Goal: Task Accomplishment & Management: Use online tool/utility

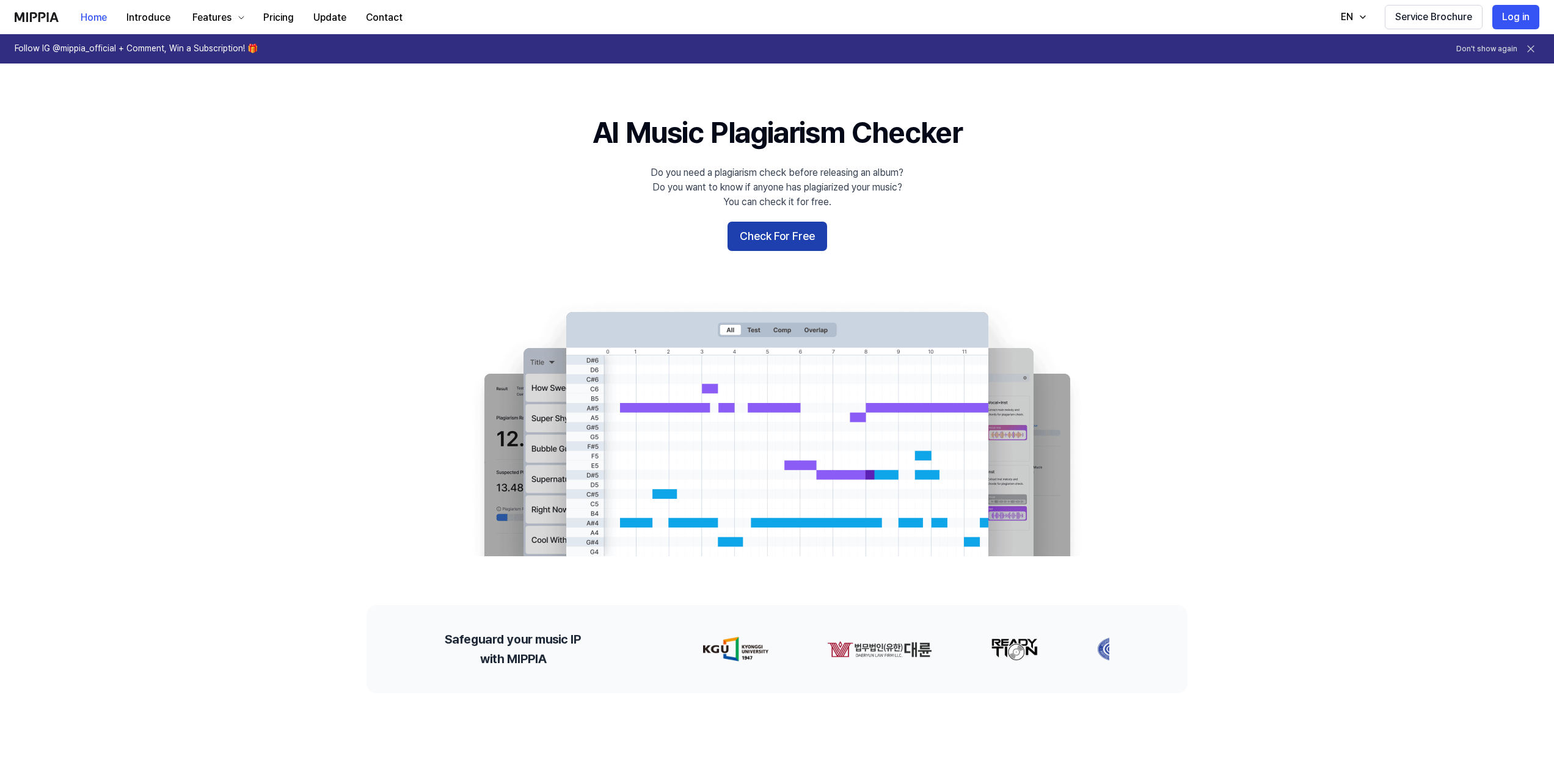
click at [764, 235] on button "Check For Free" at bounding box center [777, 236] width 99 height 29
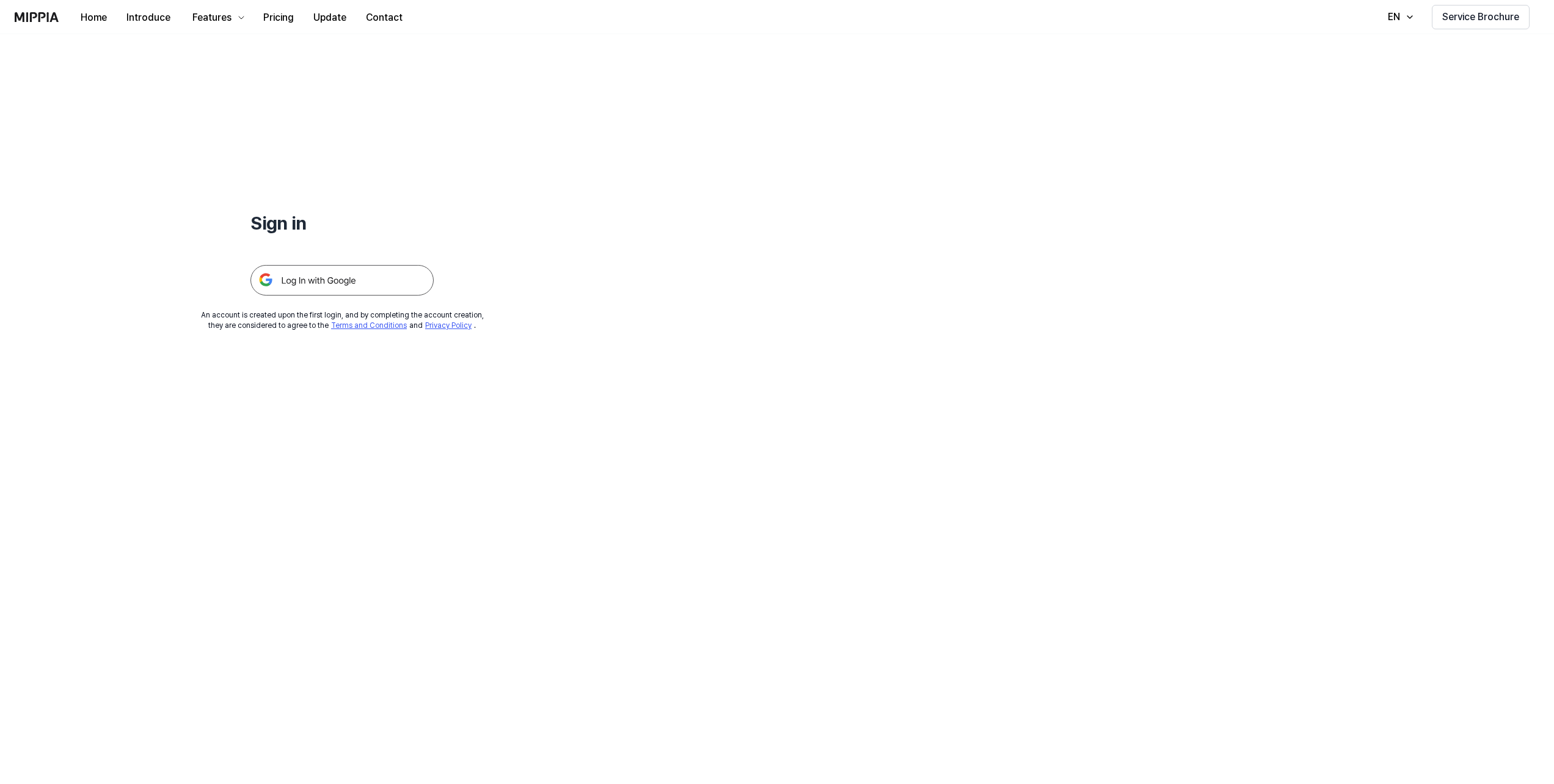
click at [341, 290] on img at bounding box center [342, 280] width 183 height 30
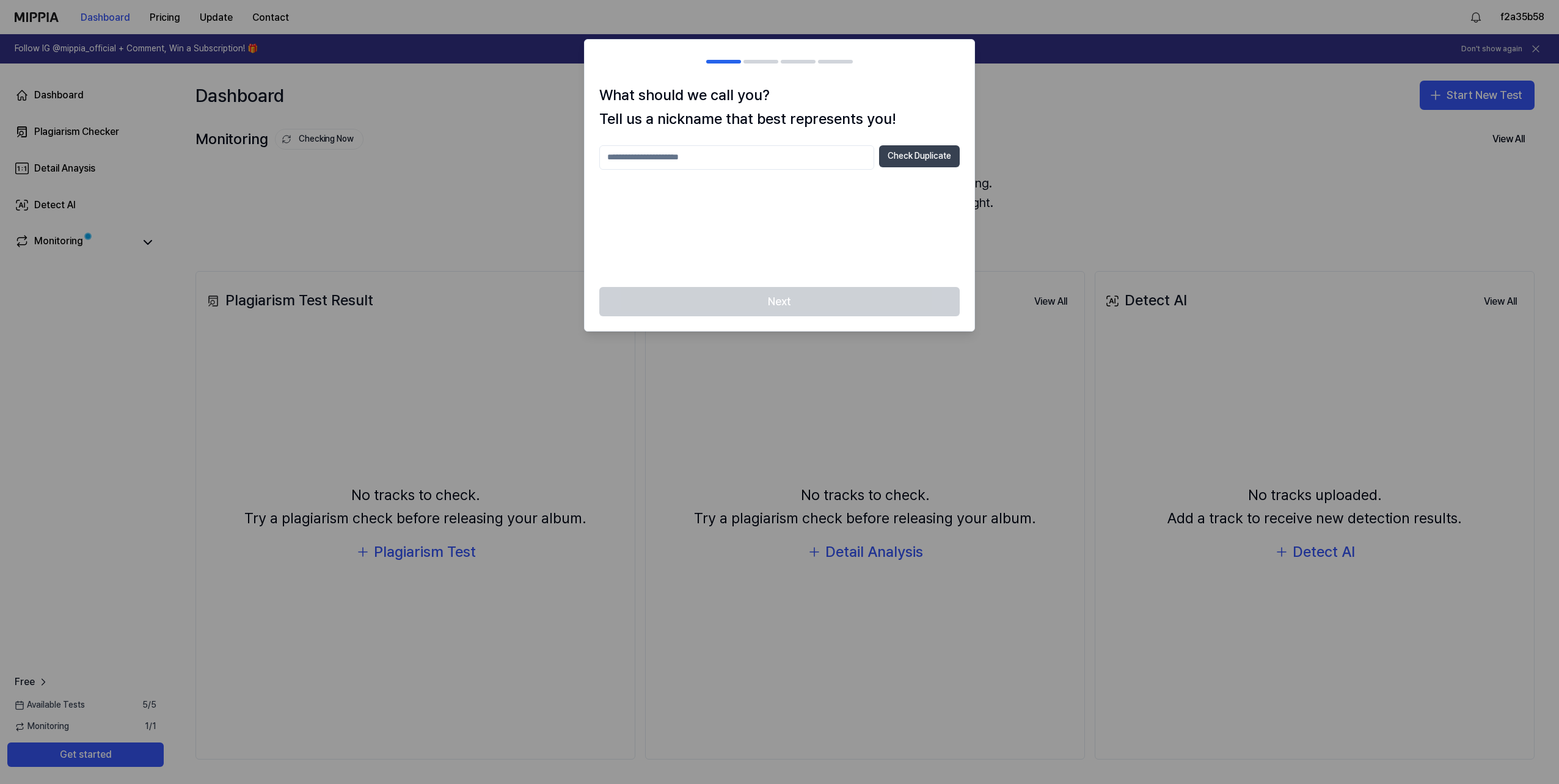
click at [884, 163] on button "Check Duplicate" at bounding box center [919, 156] width 81 height 22
click at [775, 154] on input "text" at bounding box center [737, 158] width 275 height 24
type input "**********"
click at [915, 160] on button "Check Duplicate" at bounding box center [919, 156] width 81 height 22
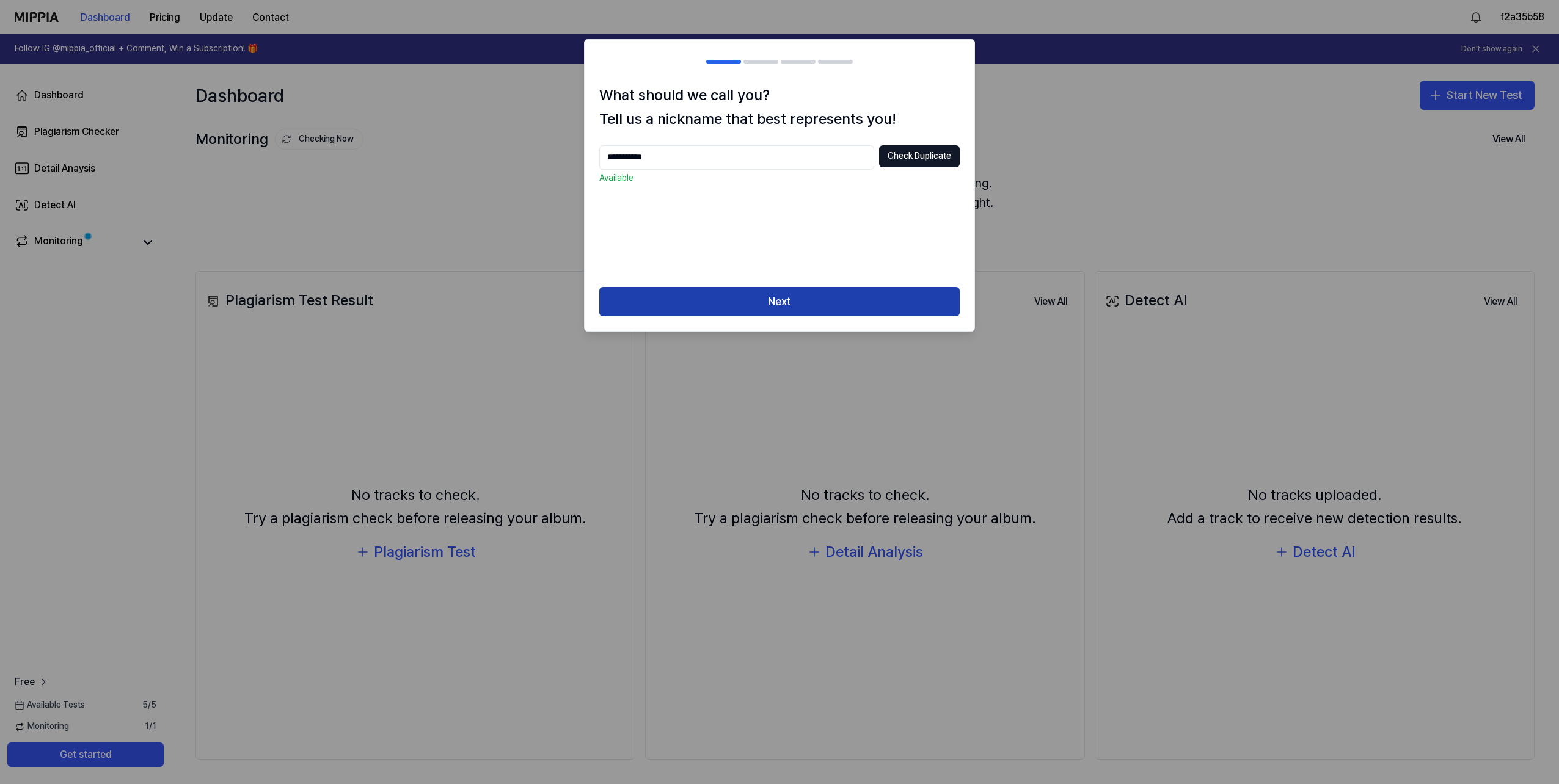
click at [787, 300] on button "Next" at bounding box center [780, 301] width 361 height 29
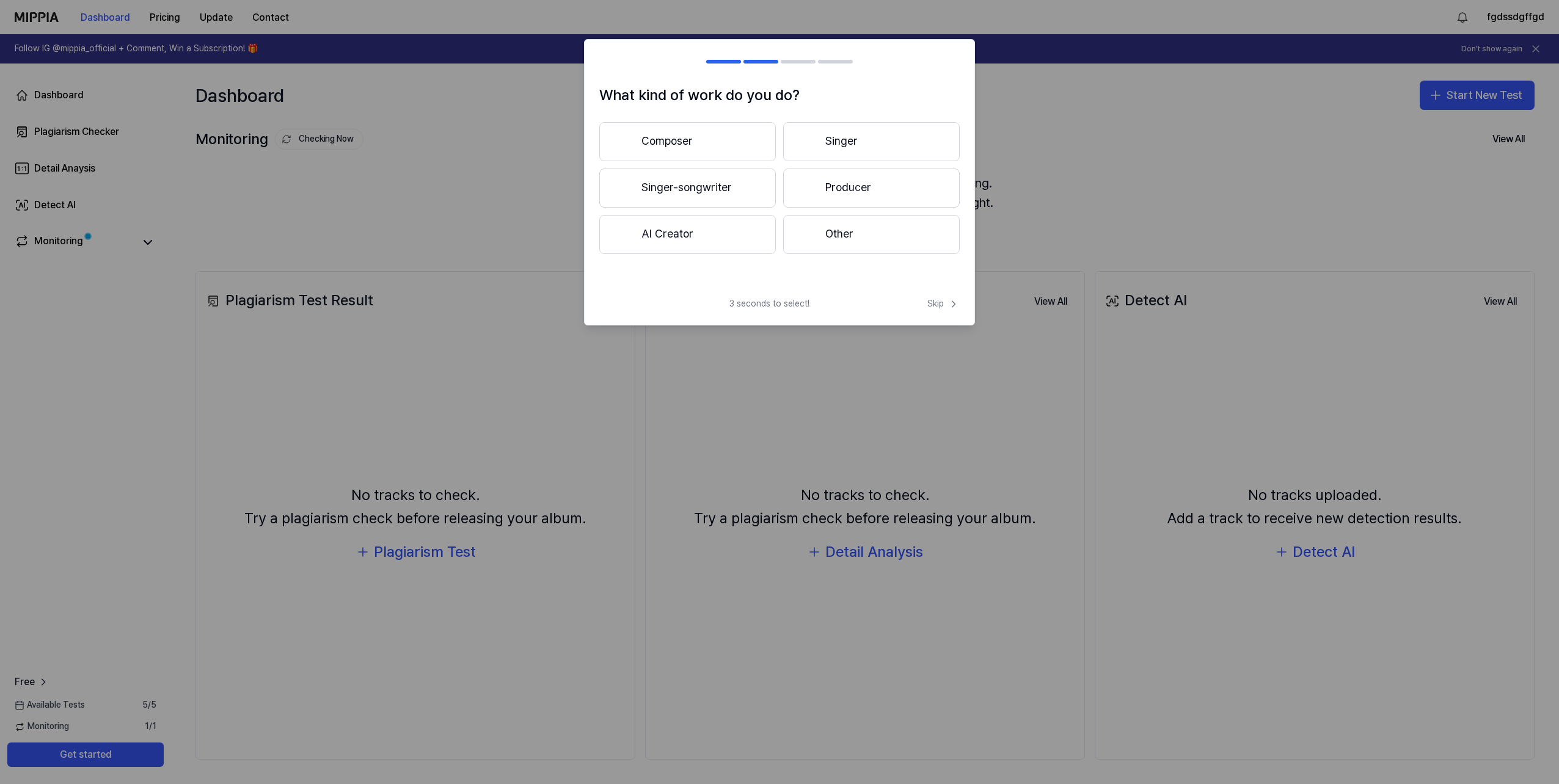
click at [721, 141] on button "Composer" at bounding box center [687, 142] width 177 height 39
click at [757, 200] on button "Less than 3 years" at bounding box center [687, 189] width 177 height 41
click at [708, 140] on button "Pop" at bounding box center [687, 142] width 175 height 39
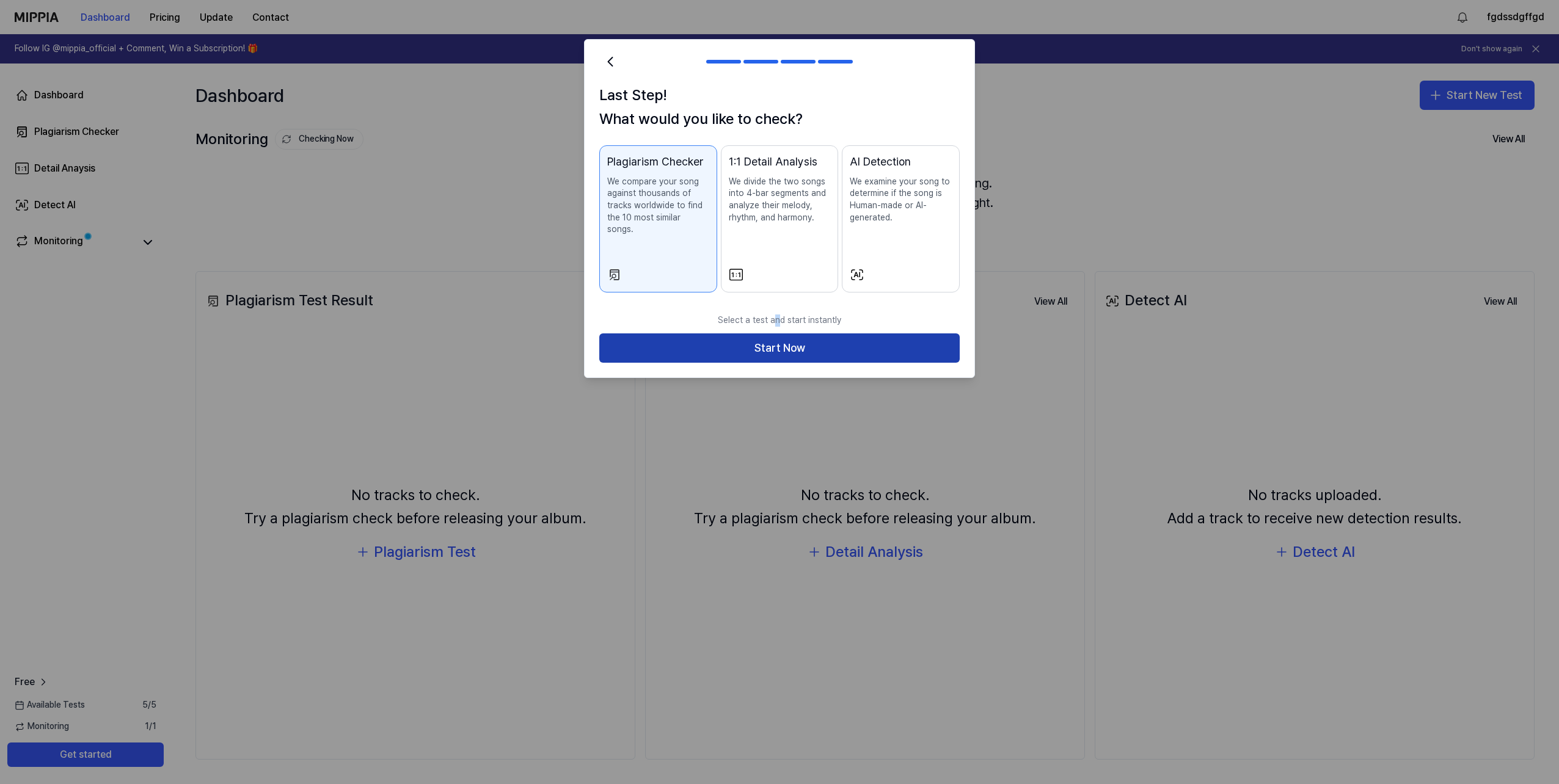
click at [777, 321] on p "Select a test and start instantly" at bounding box center [780, 321] width 361 height 27
drag, startPoint x: 777, startPoint y: 322, endPoint x: 757, endPoint y: 320, distance: 20.1
click at [757, 320] on p "Select a test and start instantly" at bounding box center [780, 321] width 361 height 27
click at [806, 229] on div "1:1 Detail Analysis We divide the two songs into 4-bar segments and analyze the…" at bounding box center [780, 201] width 102 height 95
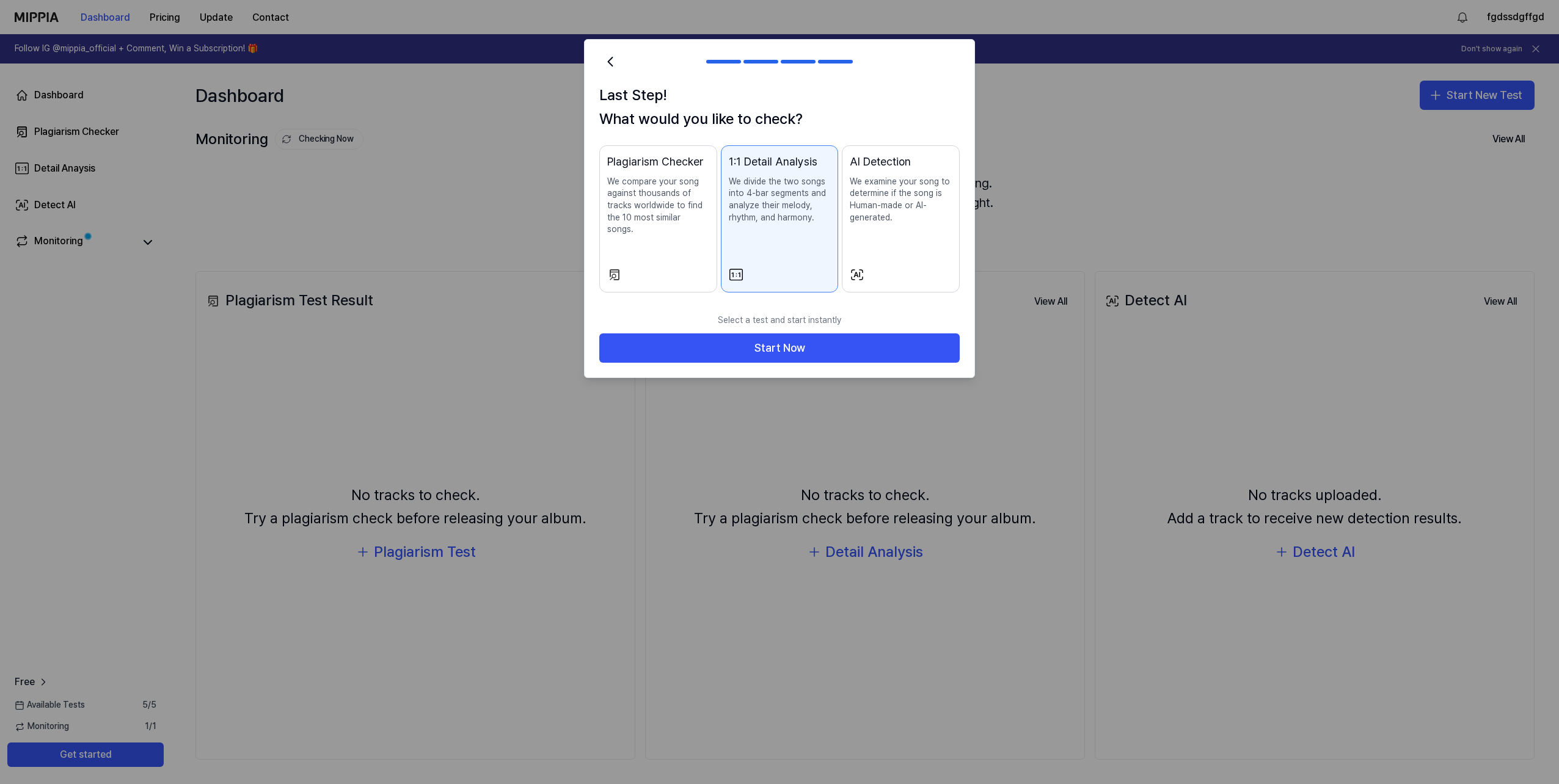
click at [897, 233] on div "AI Detection We examine your song to determine if the song is Human-made or AI-…" at bounding box center [901, 201] width 102 height 95
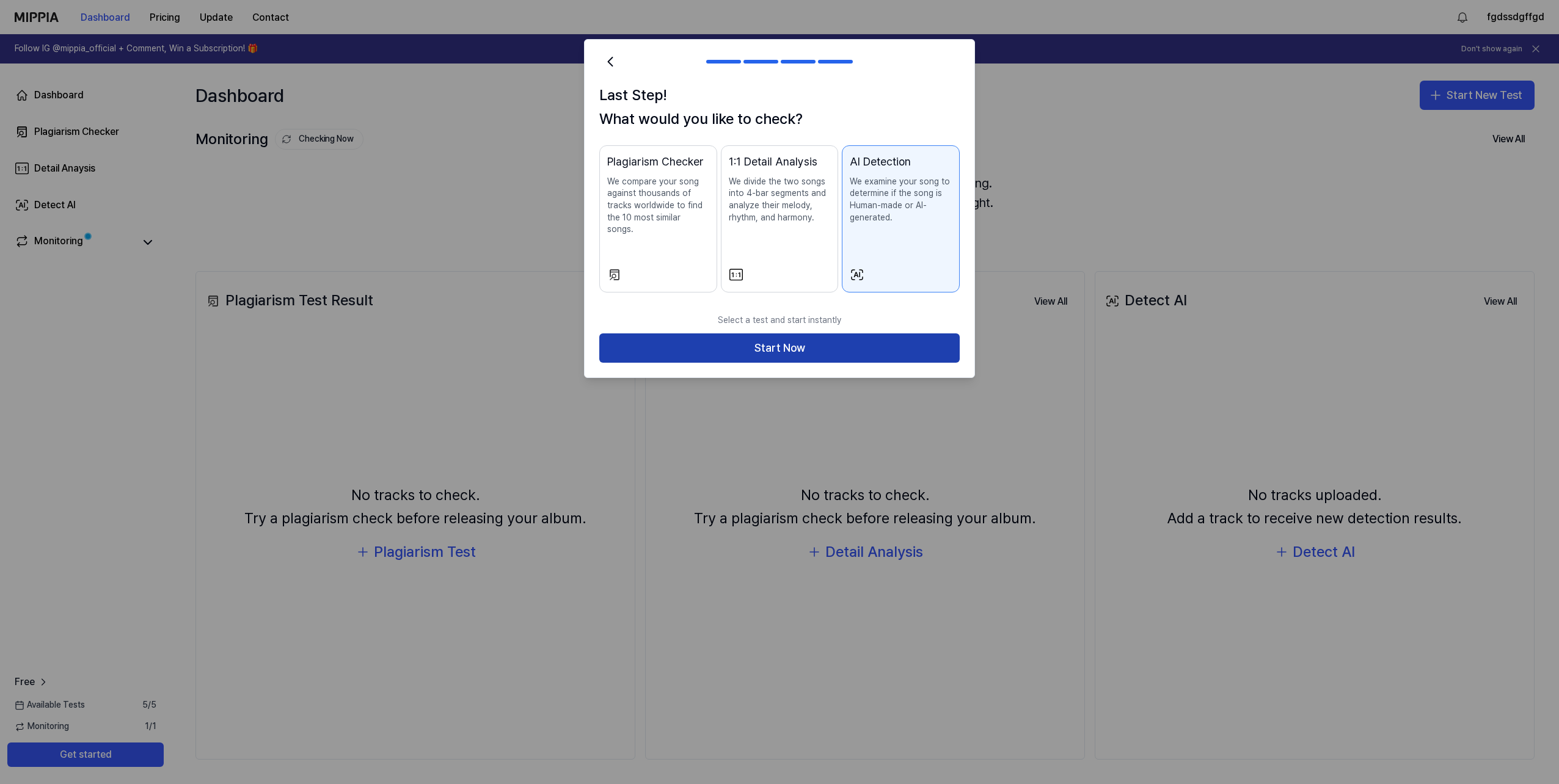
click at [863, 333] on button "Start Now" at bounding box center [780, 348] width 361 height 29
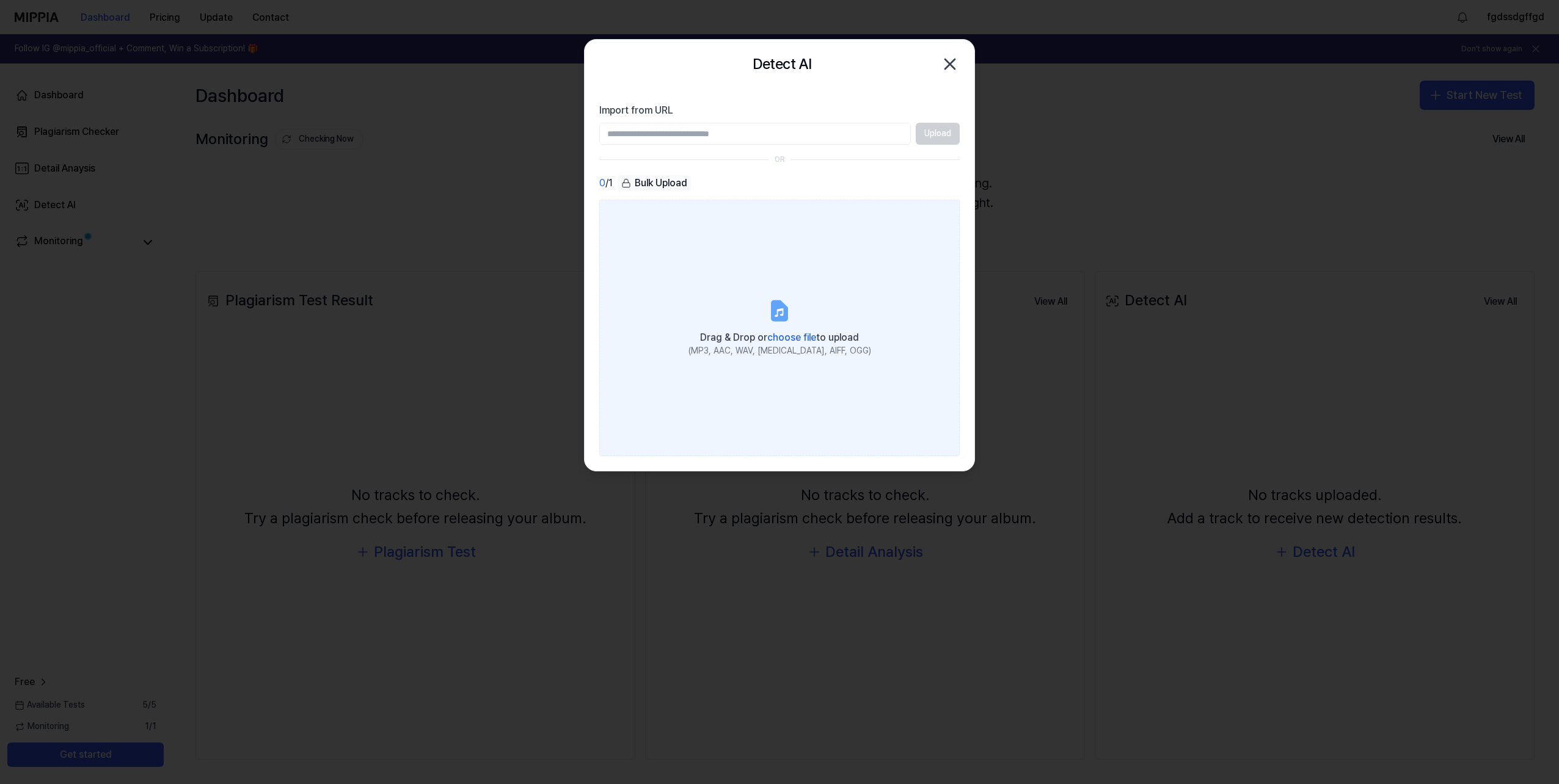
click at [773, 338] on span "choose file" at bounding box center [792, 337] width 49 height 11
click at [0, 0] on input "Drag & Drop or choose file to upload (MP3, AAC, WAV, FLAC, AIFF, OGG)" at bounding box center [0, 0] width 0 height 0
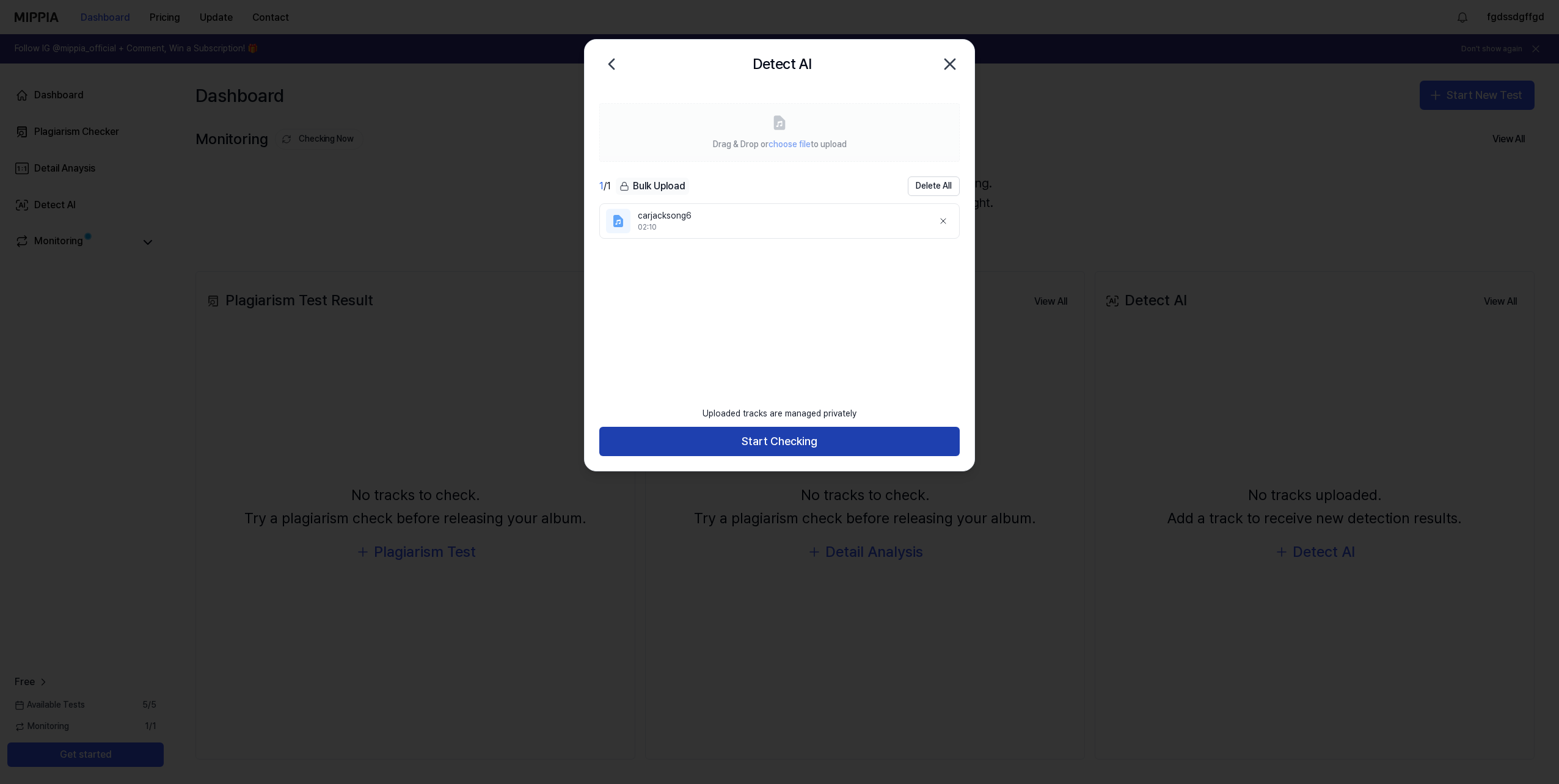
click at [783, 455] on button "Start Checking" at bounding box center [780, 441] width 361 height 29
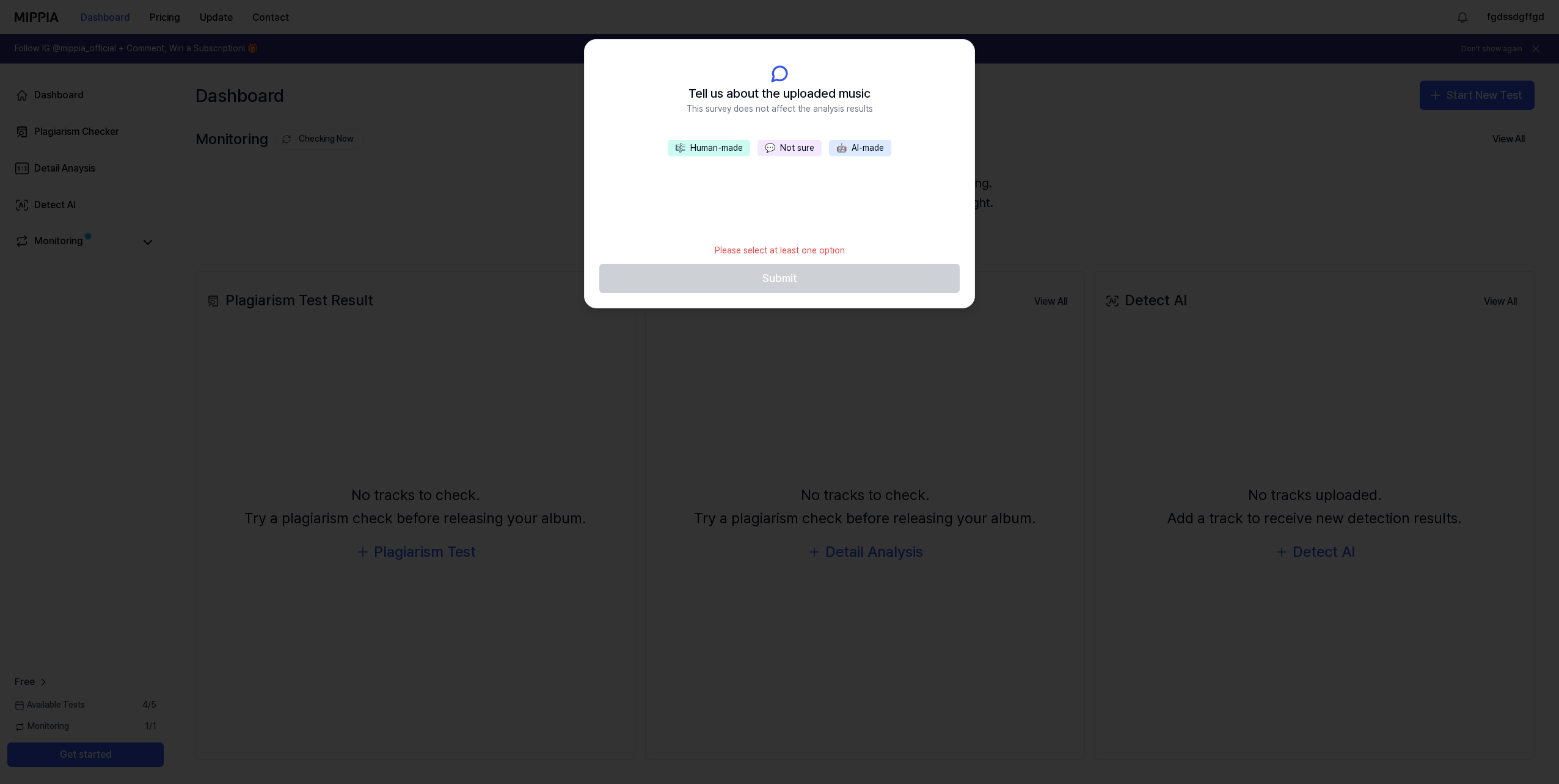
click at [788, 147] on button "💬 Not sure" at bounding box center [789, 148] width 64 height 17
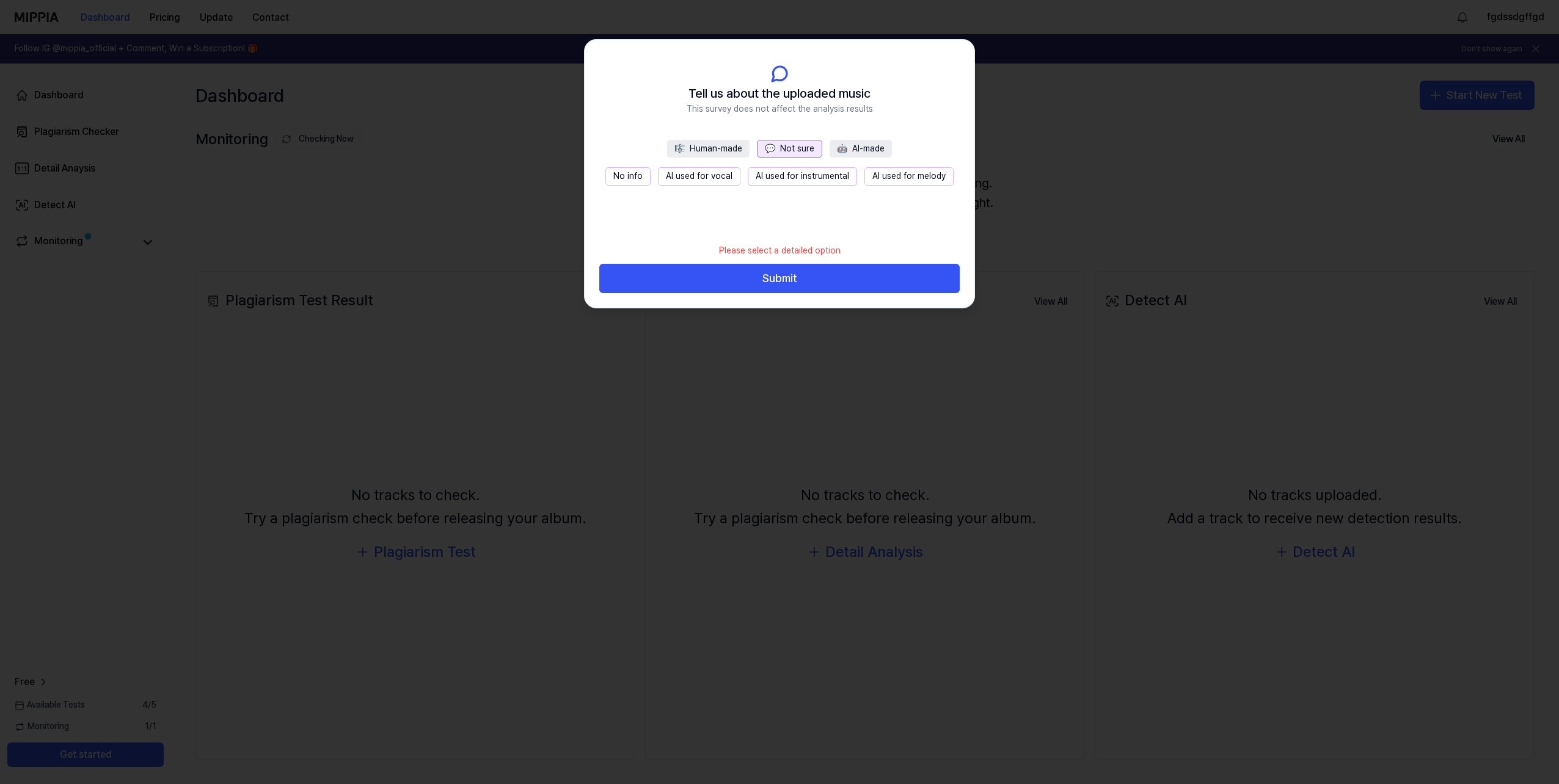
click at [723, 149] on button "🎼 Human-made" at bounding box center [708, 149] width 83 height 18
click at [819, 149] on button "💬 Not sure" at bounding box center [790, 149] width 64 height 18
click at [844, 145] on span "🤖" at bounding box center [842, 148] width 10 height 9
click at [784, 151] on button "💬 Not sure" at bounding box center [788, 149] width 64 height 18
click at [699, 145] on button "🎼 Human-made" at bounding box center [708, 149] width 83 height 18
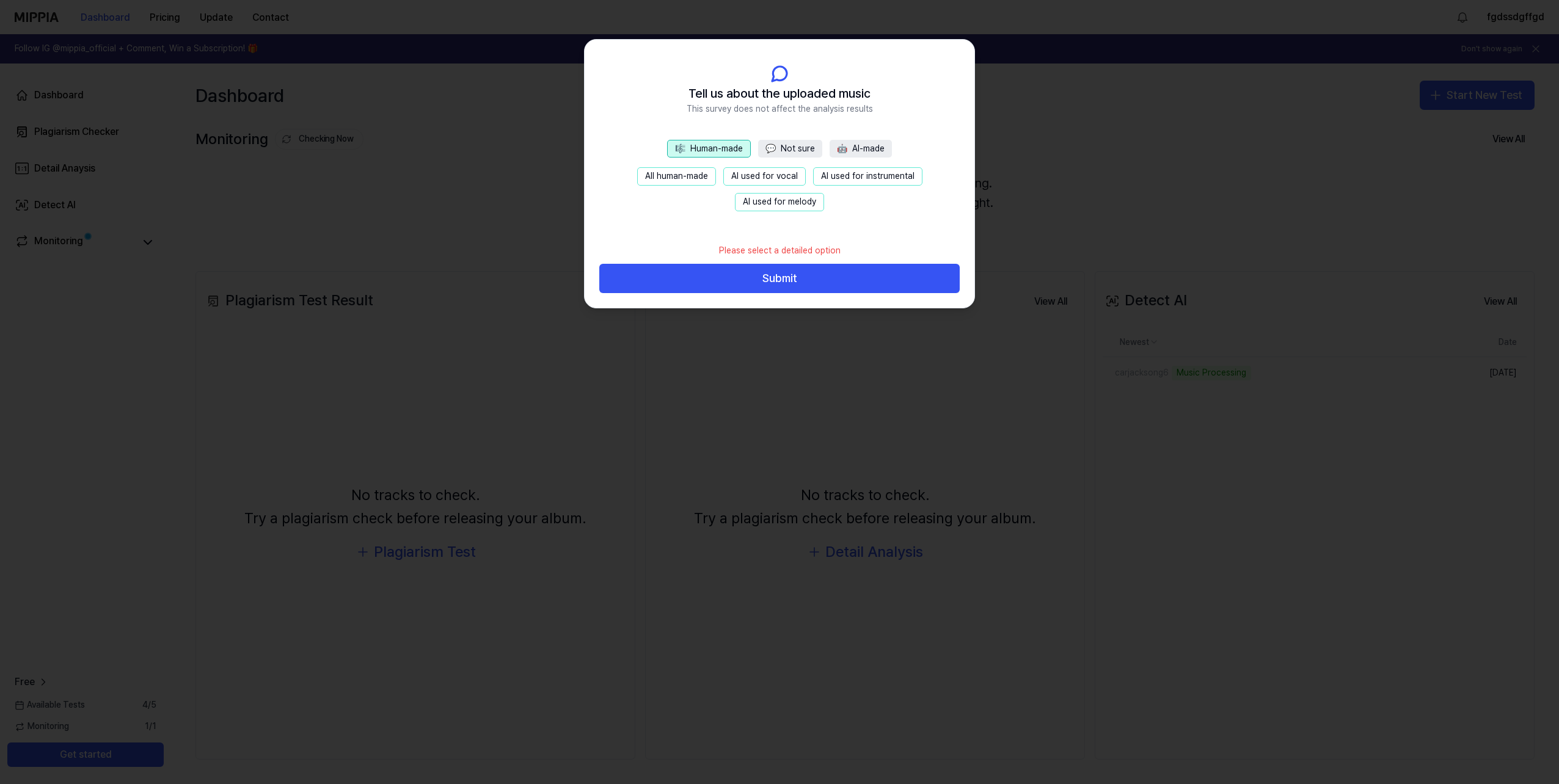
click at [696, 175] on button "All human-made" at bounding box center [676, 176] width 78 height 18
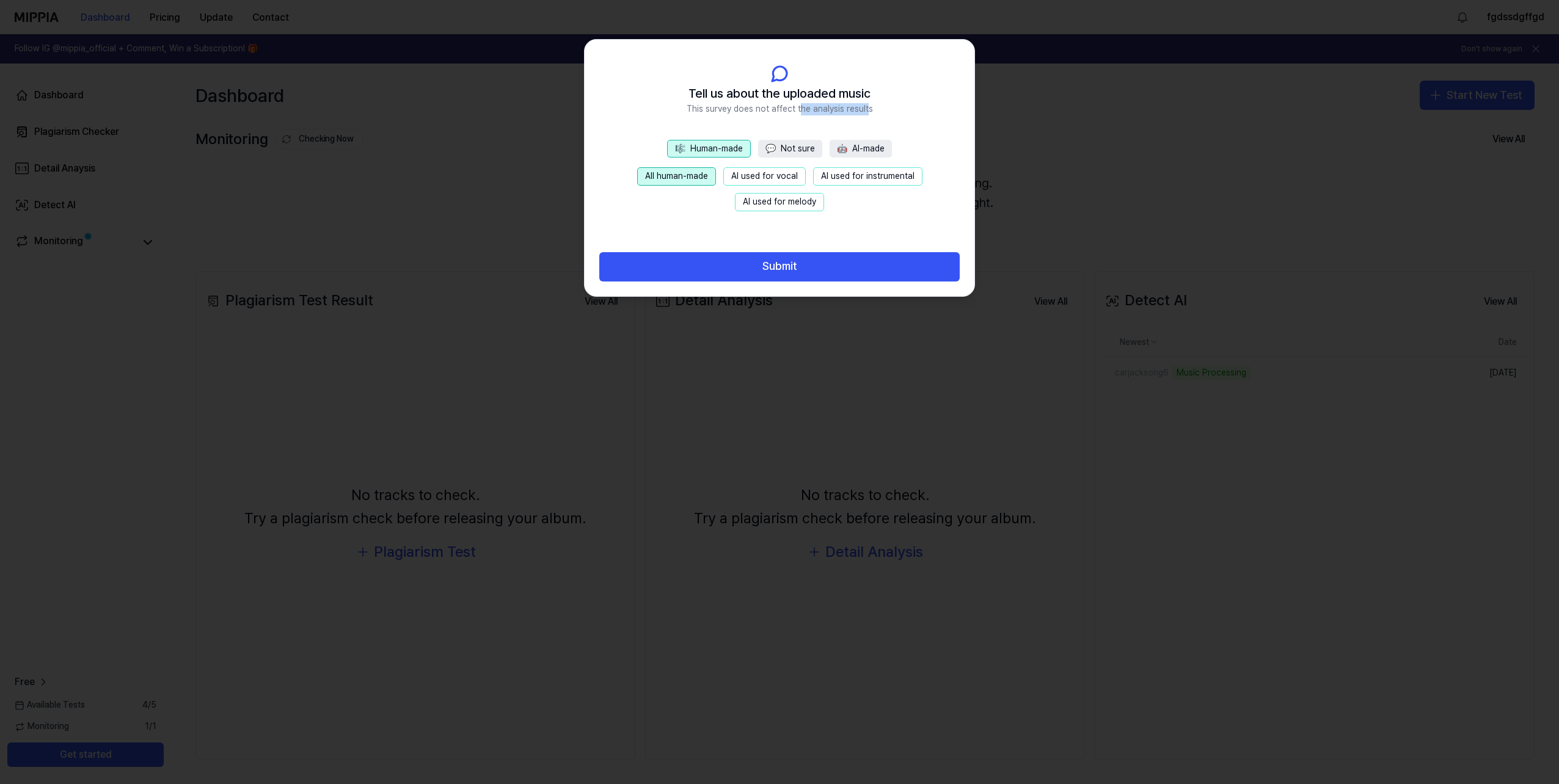
drag, startPoint x: 799, startPoint y: 111, endPoint x: 865, endPoint y: 112, distance: 66.0
click at [865, 112] on span "This survey does not affect the analysis results" at bounding box center [780, 110] width 186 height 12
drag, startPoint x: 865, startPoint y: 112, endPoint x: 863, endPoint y: 135, distance: 23.1
click at [863, 135] on header "Tell us about the uploaded music This survey does not affect the analysis resul…" at bounding box center [780, 90] width 390 height 100
click at [857, 135] on header "Tell us about the uploaded music This survey does not affect the analysis resul…" at bounding box center [780, 90] width 390 height 100
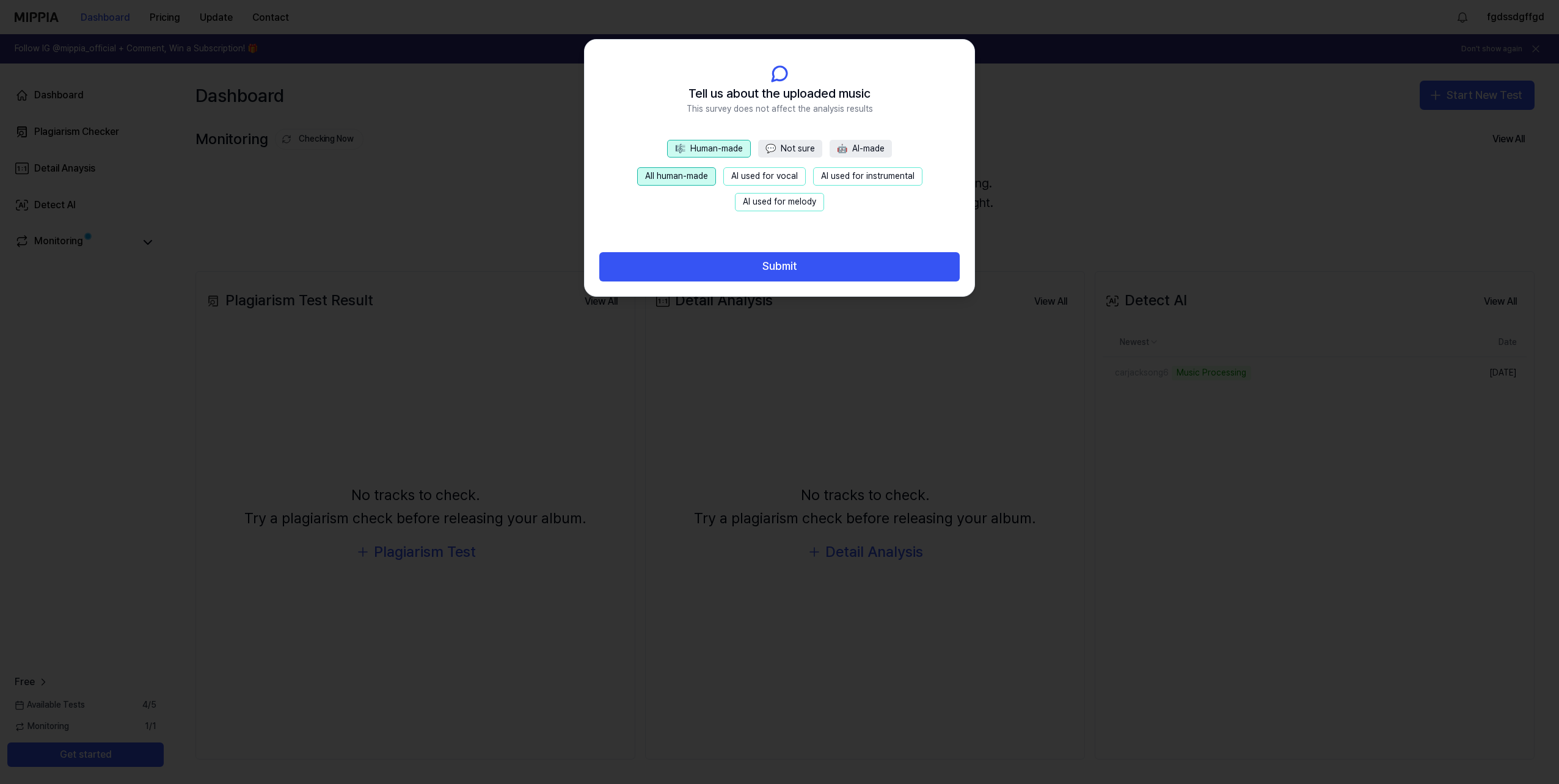
click at [741, 151] on button "🎼 Human-made" at bounding box center [709, 149] width 84 height 18
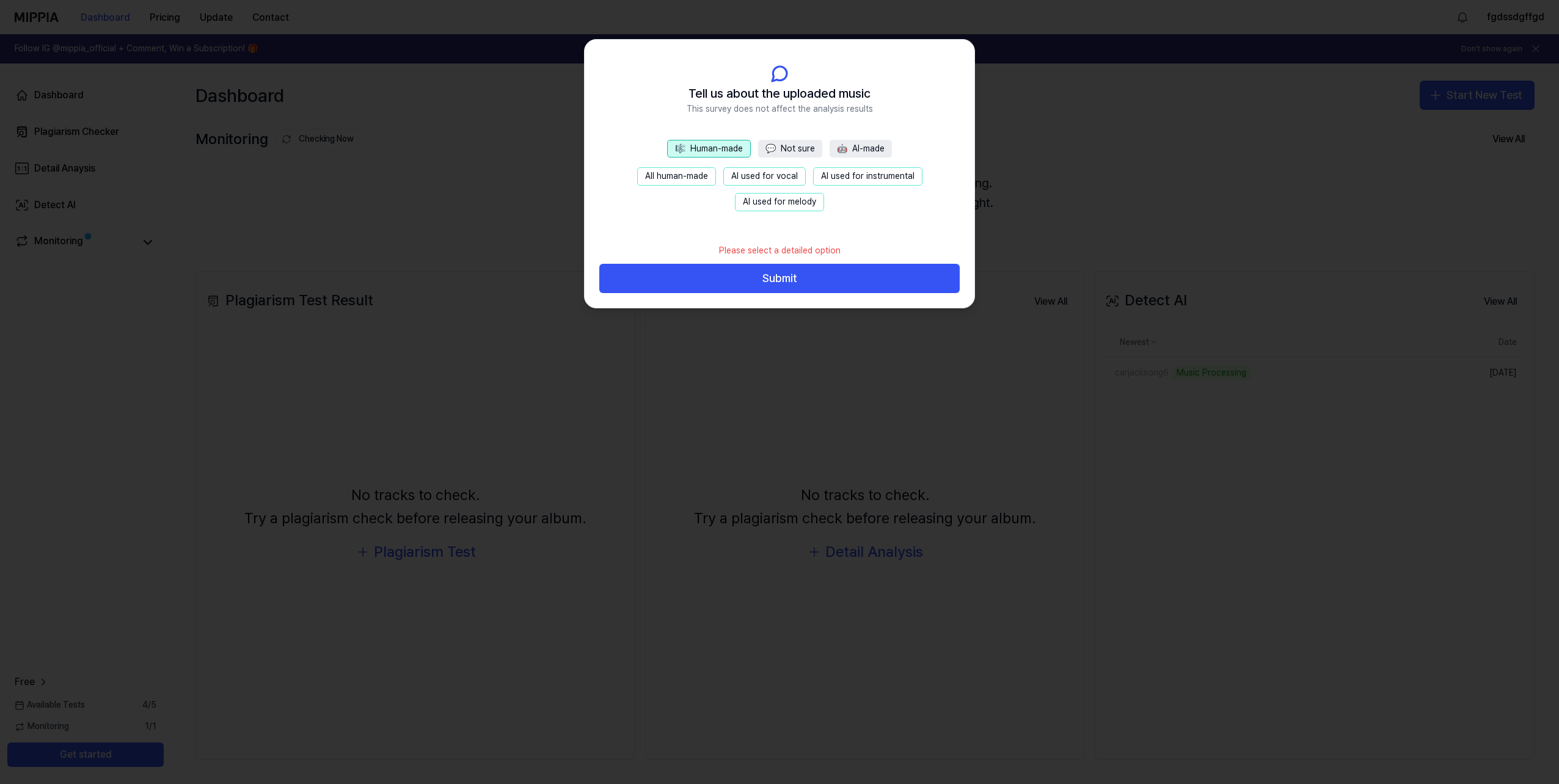
click at [743, 149] on button "🎼 Human-made" at bounding box center [709, 149] width 84 height 18
click at [788, 145] on button "💬 Not sure" at bounding box center [790, 149] width 64 height 18
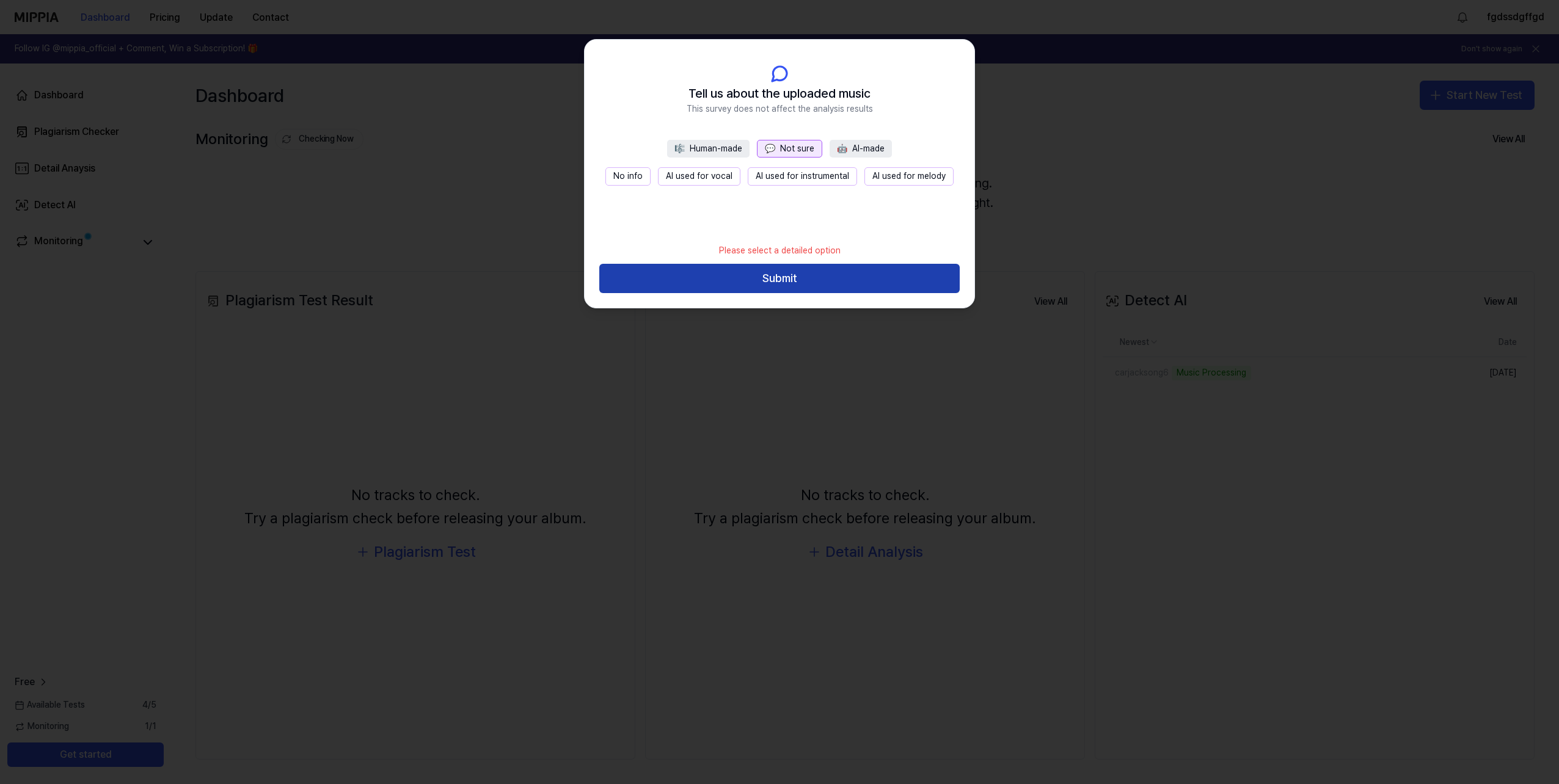
click at [776, 284] on button "Submit" at bounding box center [780, 278] width 361 height 29
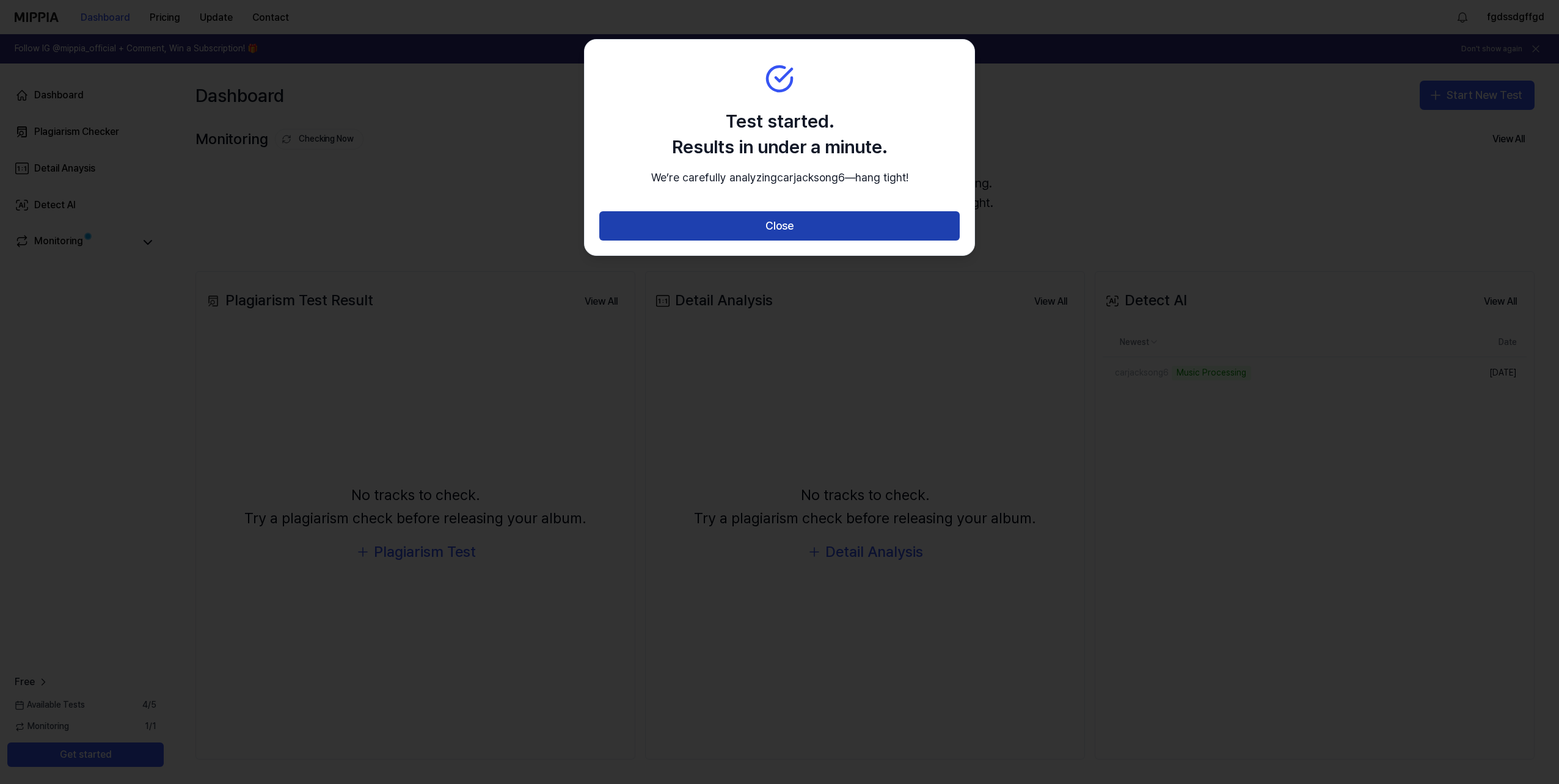
click at [775, 241] on button "Close" at bounding box center [780, 225] width 361 height 29
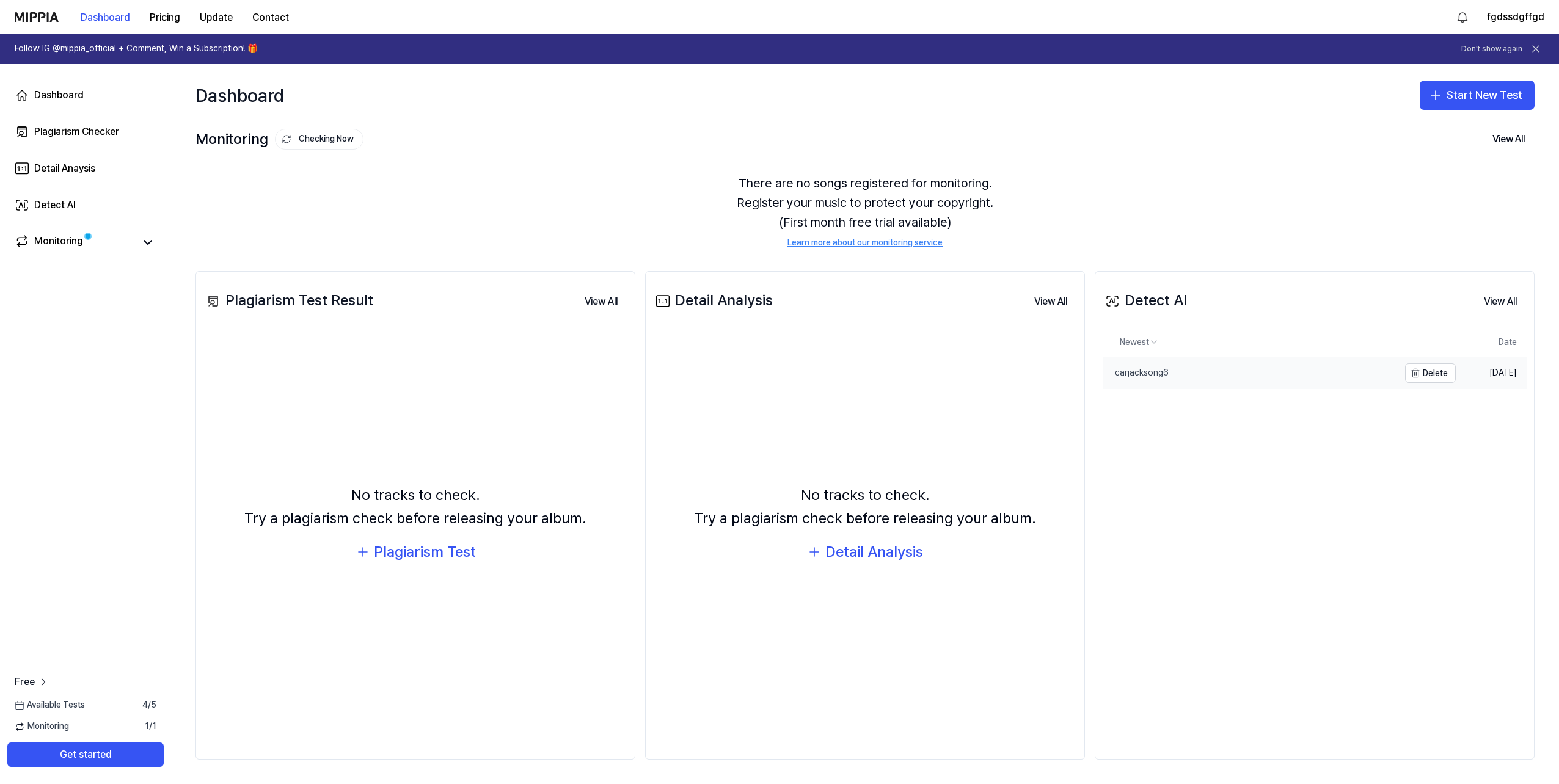
click at [1197, 372] on link "carjacksong6" at bounding box center [1250, 373] width 296 height 32
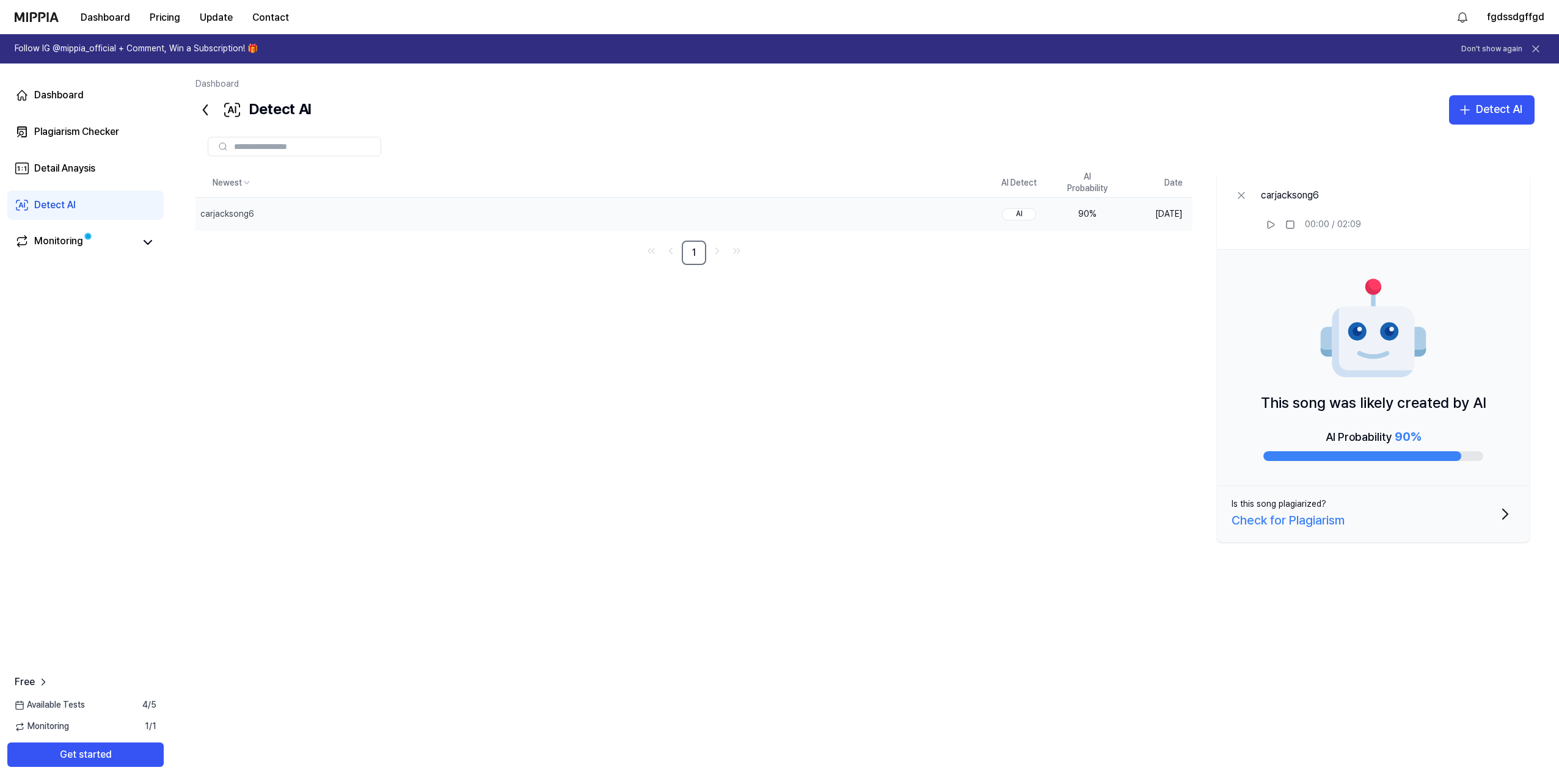
click at [1019, 213] on div "AI" at bounding box center [1018, 214] width 35 height 12
click at [1325, 520] on div "Check for Plagiarism" at bounding box center [1288, 520] width 113 height 20
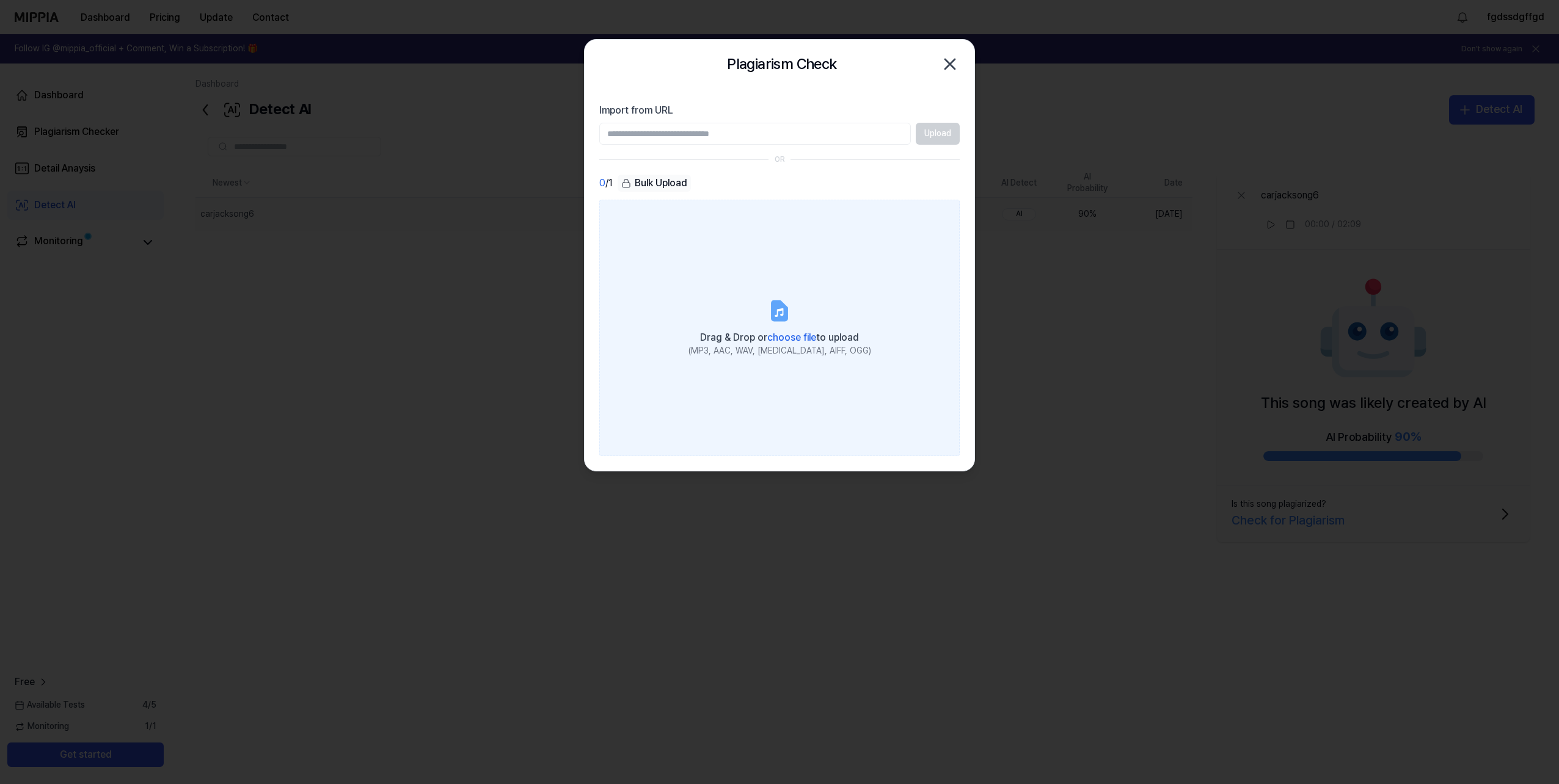
click at [802, 299] on label "Drag & Drop or choose file to upload (MP3, AAC, WAV, FLAC, AIFF, OGG)" at bounding box center [780, 327] width 361 height 256
click at [0, 0] on input "Drag & Drop or choose file to upload (MP3, AAC, WAV, FLAC, AIFF, OGG)" at bounding box center [0, 0] width 0 height 0
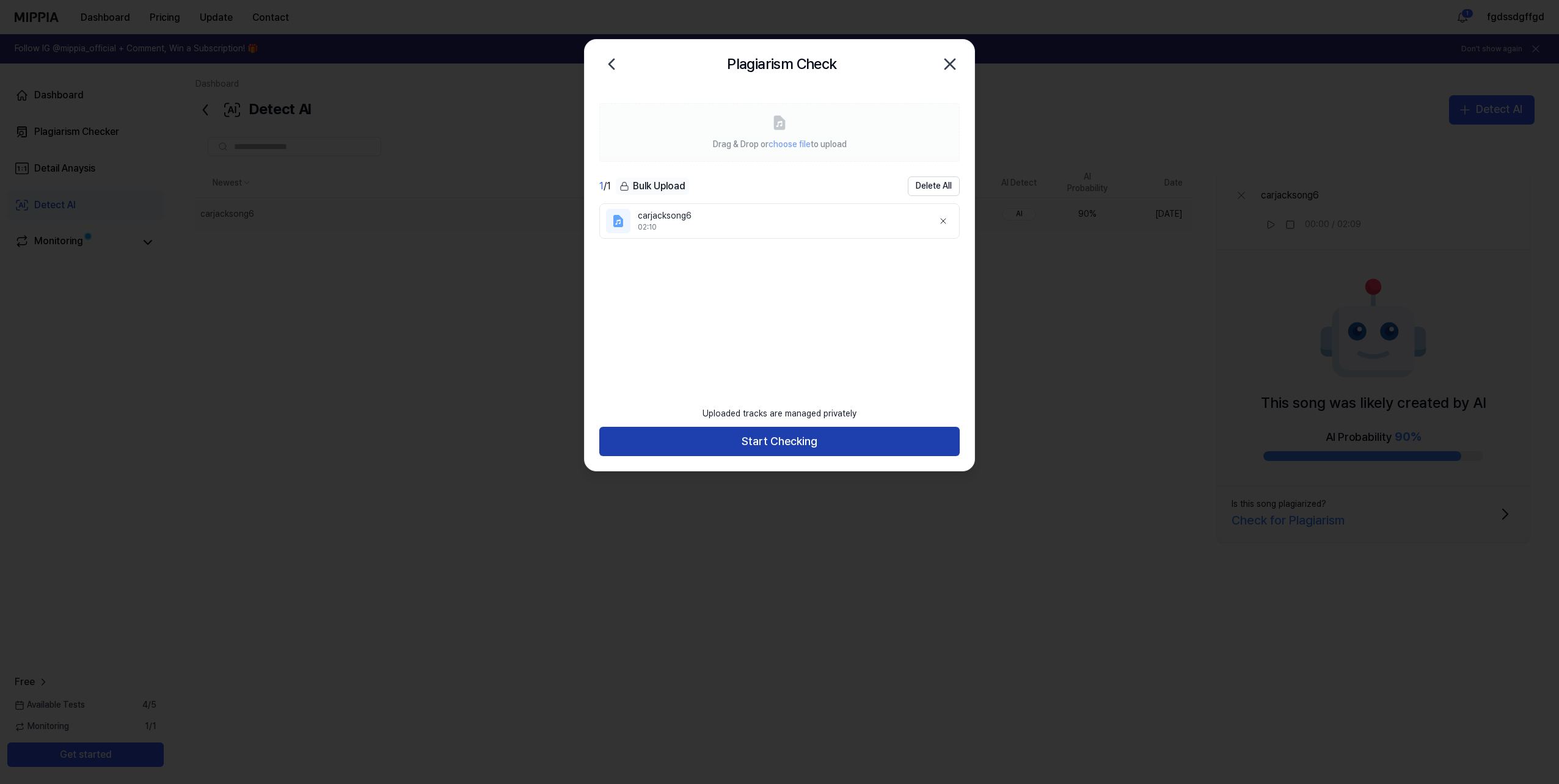
click at [766, 445] on button "Start Checking" at bounding box center [780, 441] width 361 height 29
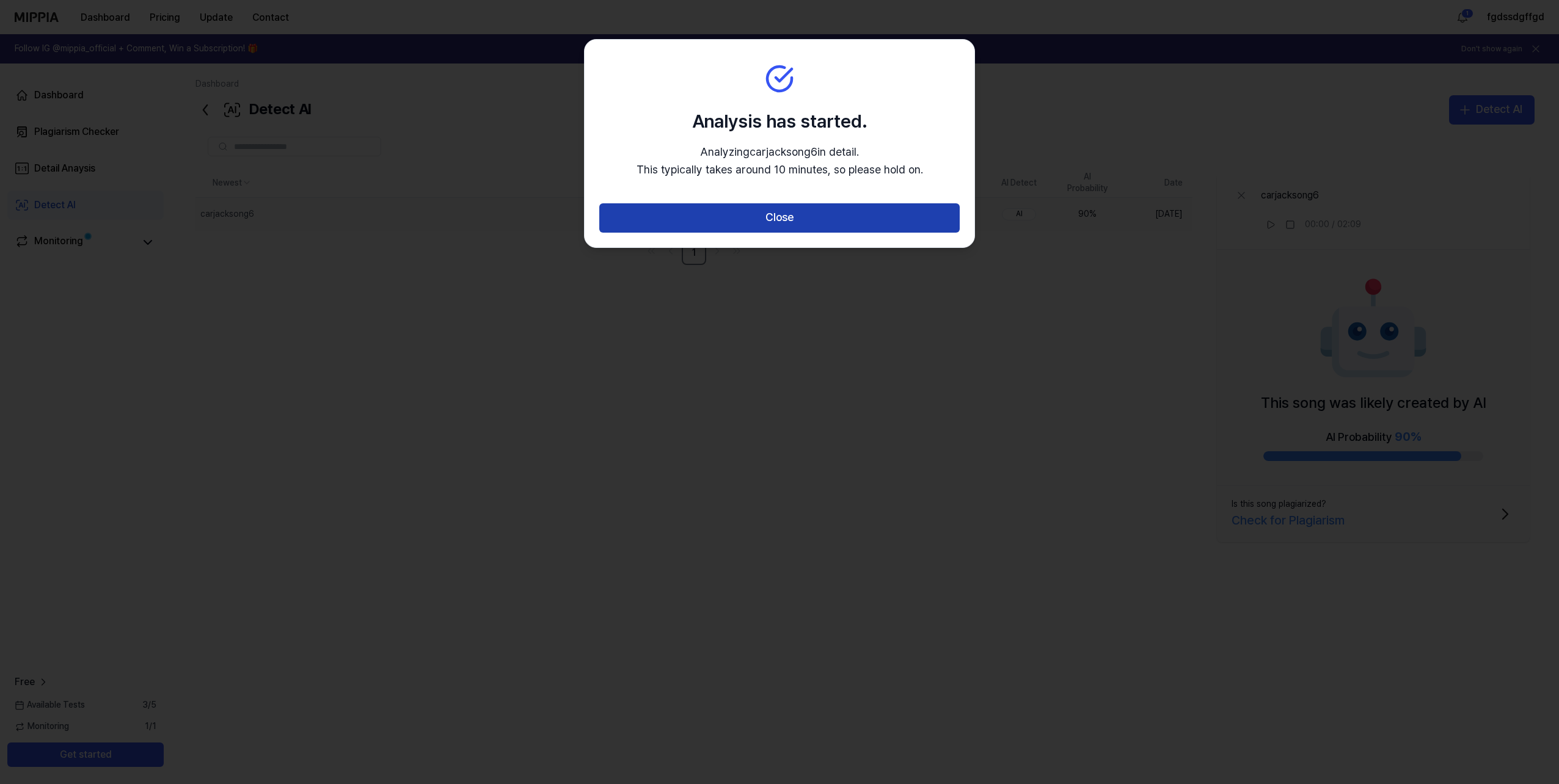
click at [748, 222] on button "Close" at bounding box center [780, 218] width 361 height 29
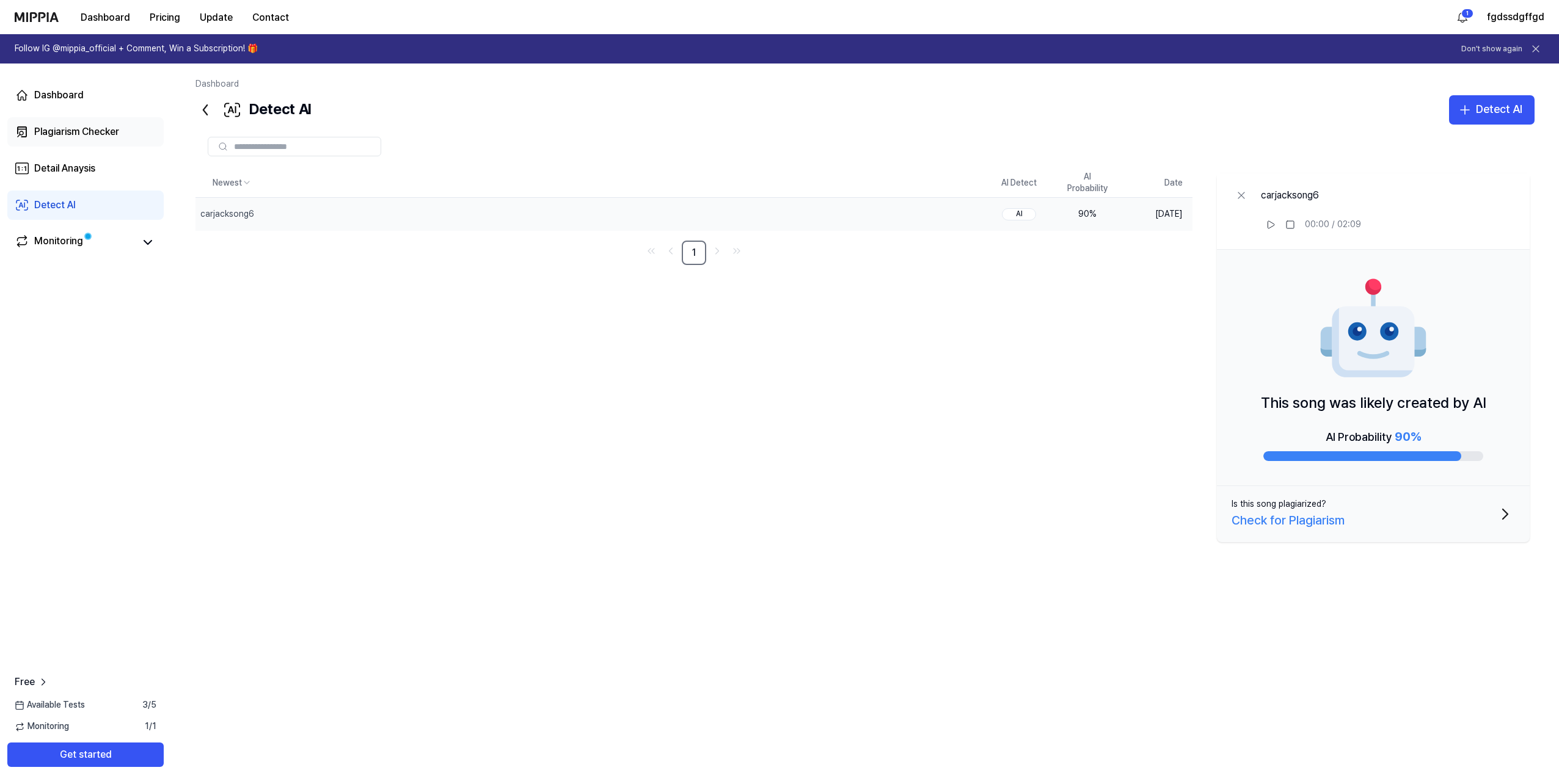
click at [85, 140] on link "Plagiarism Checker" at bounding box center [85, 131] width 156 height 29
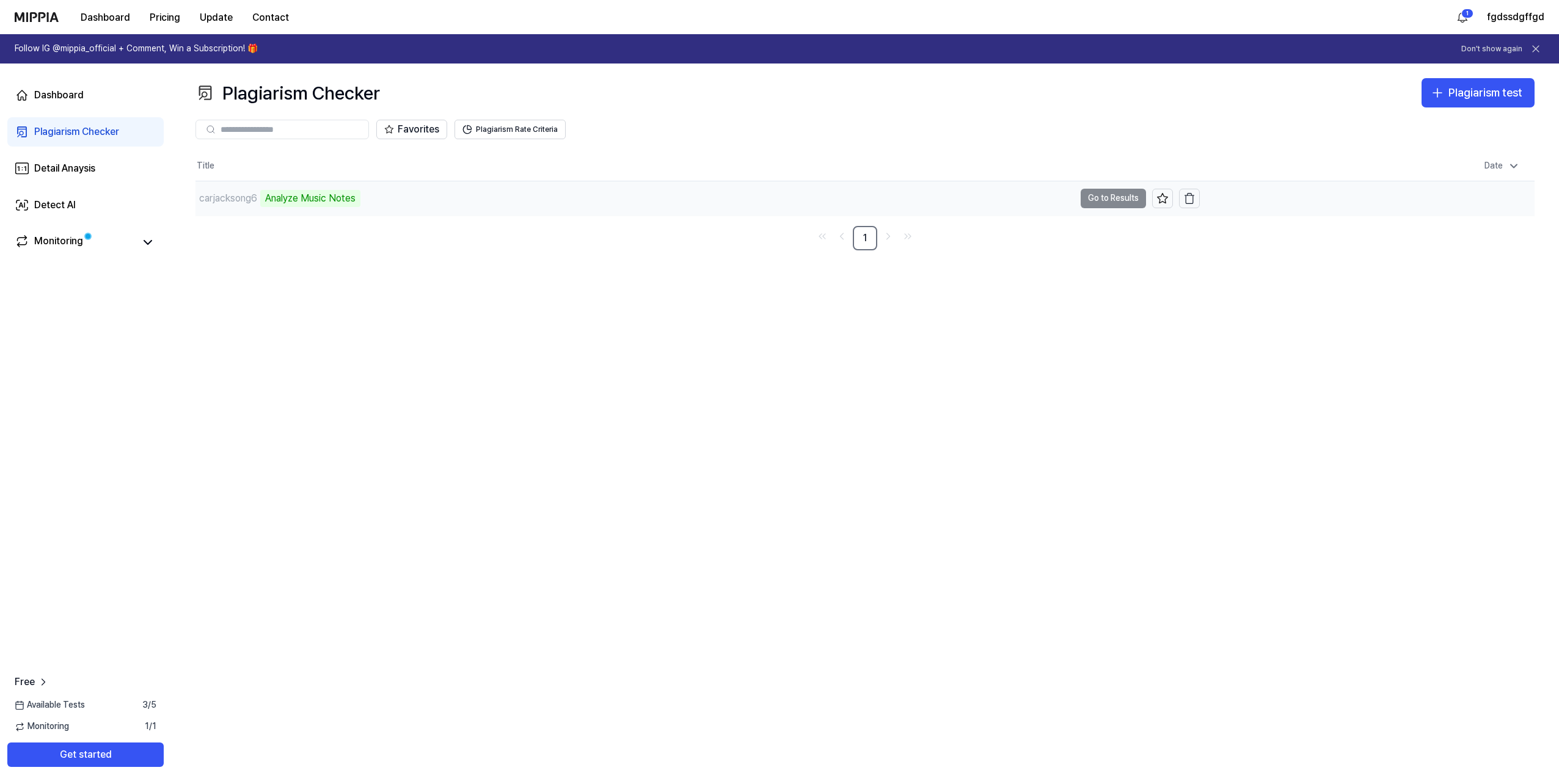
click at [1100, 198] on td "carjacksong6 Analyze Music Notes Go to Results" at bounding box center [698, 198] width 1004 height 34
click at [1108, 204] on td "carjacksong6 Analyze Music Notes Go to Results" at bounding box center [698, 198] width 1004 height 34
drag, startPoint x: 589, startPoint y: 195, endPoint x: 365, endPoint y: 204, distance: 224.2
click at [588, 195] on div "carjacksong6 Analyze Music Notes" at bounding box center [635, 198] width 879 height 34
click at [288, 200] on div "Analyze Music Notes" at bounding box center [311, 198] width 100 height 17
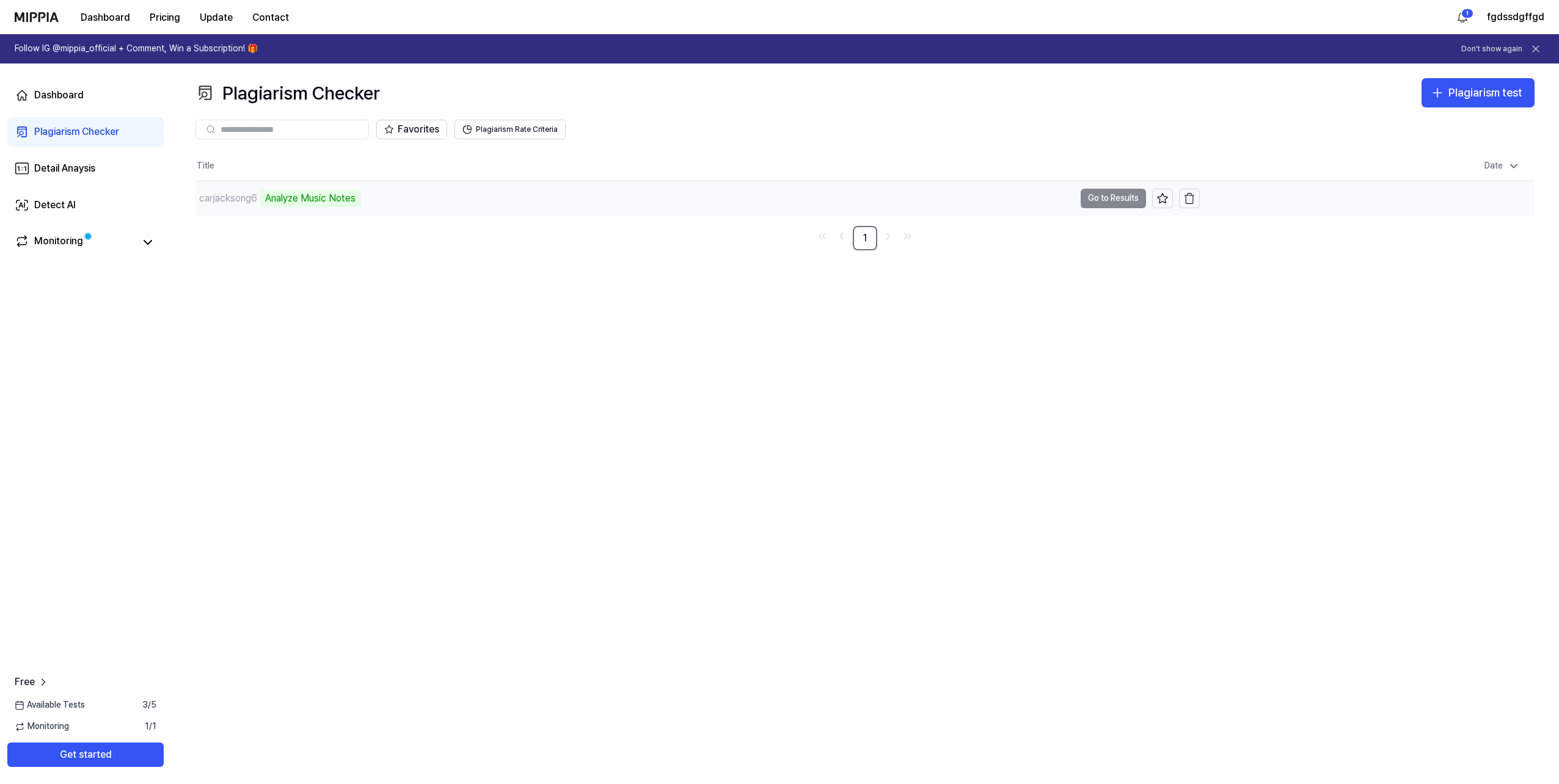
click at [230, 202] on div "carjacksong6" at bounding box center [228, 199] width 58 height 15
click at [230, 201] on div "carjacksong6" at bounding box center [228, 199] width 58 height 15
drag, startPoint x: 230, startPoint y: 201, endPoint x: 371, endPoint y: 195, distance: 141.1
click at [371, 195] on div "carjacksong6 Analyze Music Notes" at bounding box center [635, 198] width 879 height 34
click at [1104, 198] on td "carjacksong6 Analyze Music Notes Go to Results" at bounding box center [698, 198] width 1004 height 34
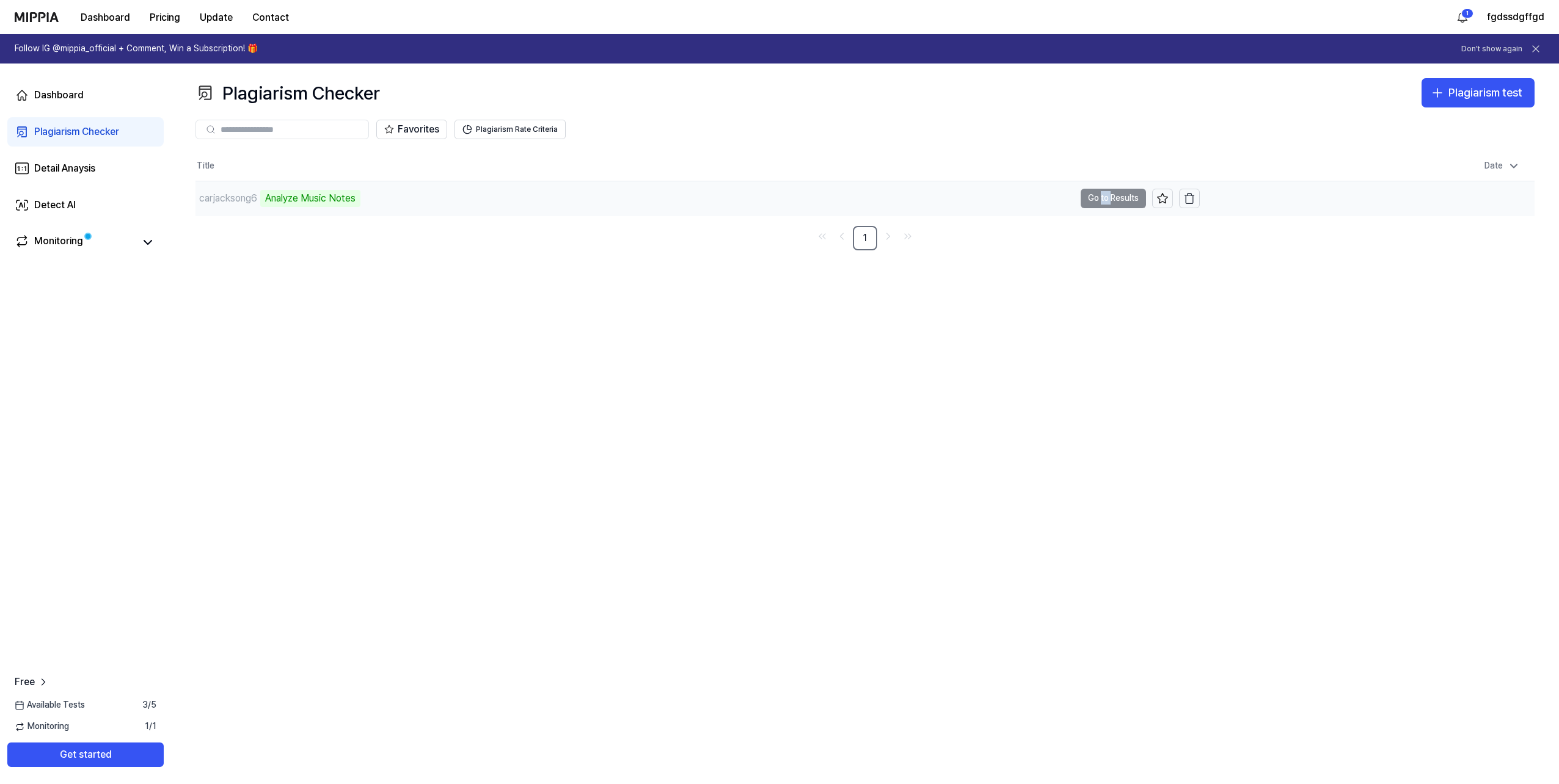
click at [1104, 198] on td "carjacksong6 Analyze Music Notes Go to Results" at bounding box center [698, 198] width 1004 height 34
click at [562, 191] on div "carjacksong6 Analyze Music Notes" at bounding box center [635, 198] width 879 height 34
click at [731, 208] on div "carjacksong6 Analyze Music Notes" at bounding box center [635, 198] width 879 height 34
click at [269, 192] on div "Analyze Music Notes" at bounding box center [311, 198] width 100 height 17
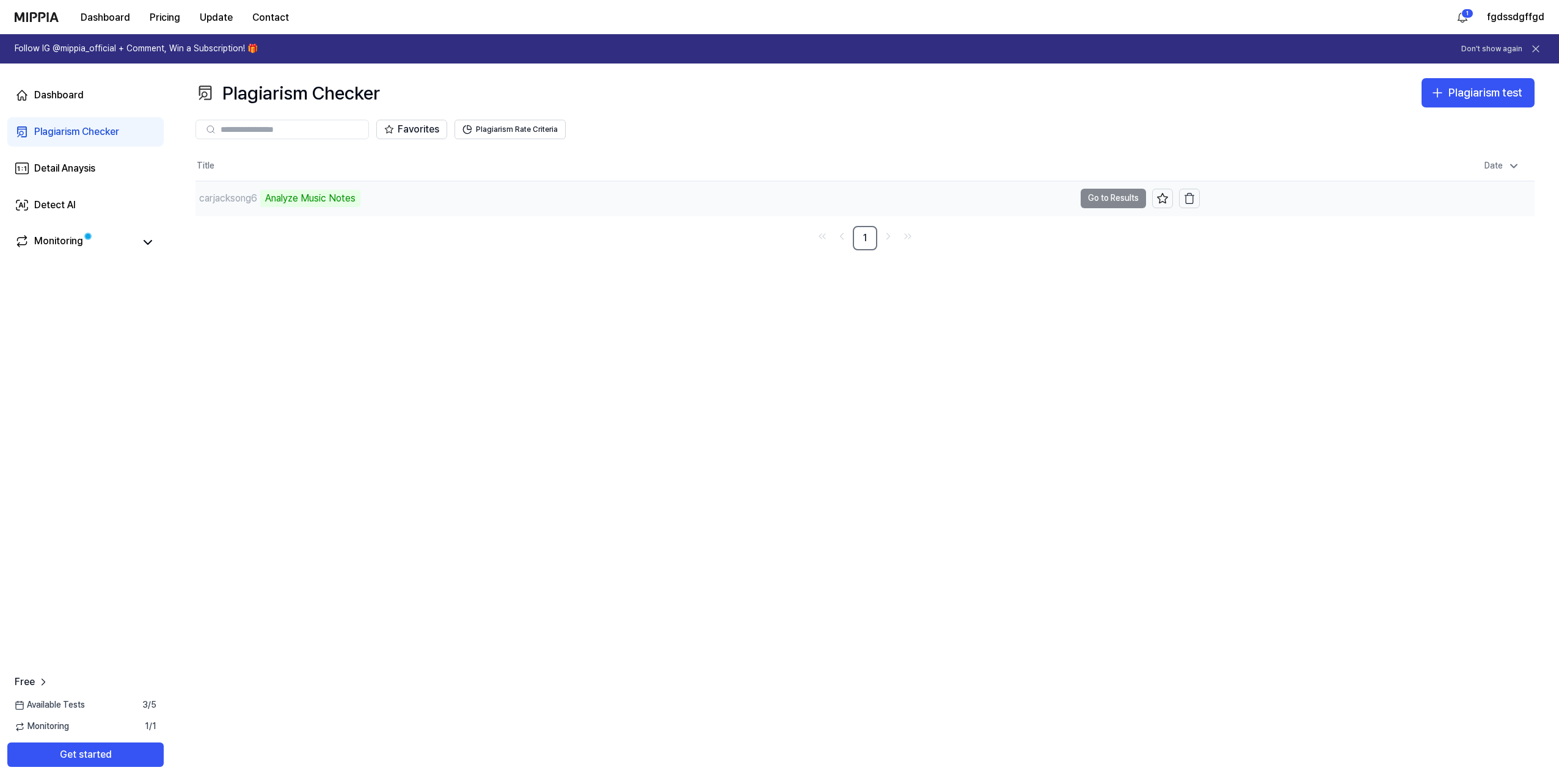
drag, startPoint x: 269, startPoint y: 192, endPoint x: 361, endPoint y: 204, distance: 92.8
click at [361, 204] on div "Analyze Music Notes" at bounding box center [311, 198] width 100 height 17
click at [72, 164] on div "Detail Anaysis" at bounding box center [65, 168] width 61 height 15
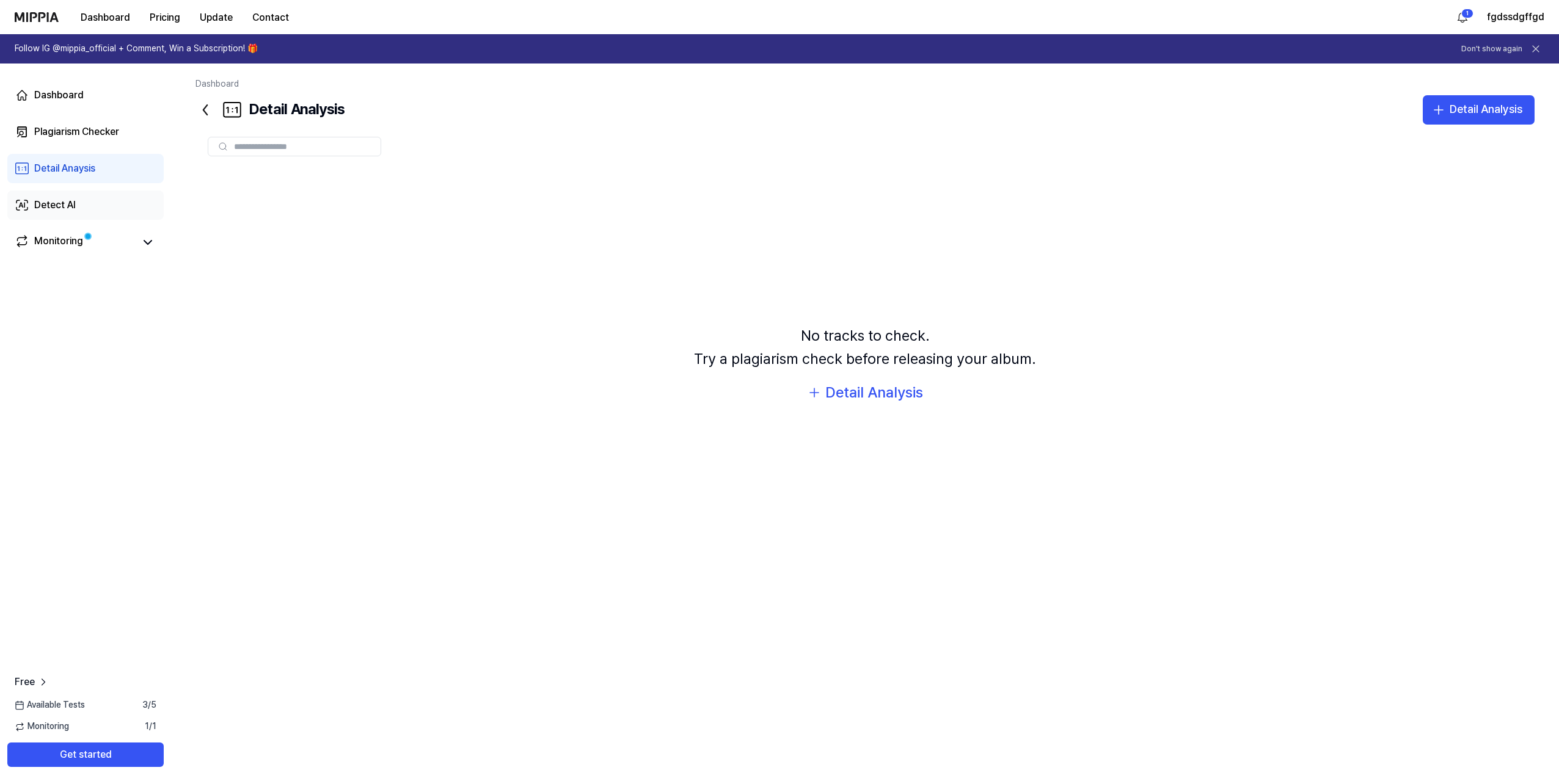
click at [99, 198] on link "Detect AI" at bounding box center [85, 205] width 156 height 29
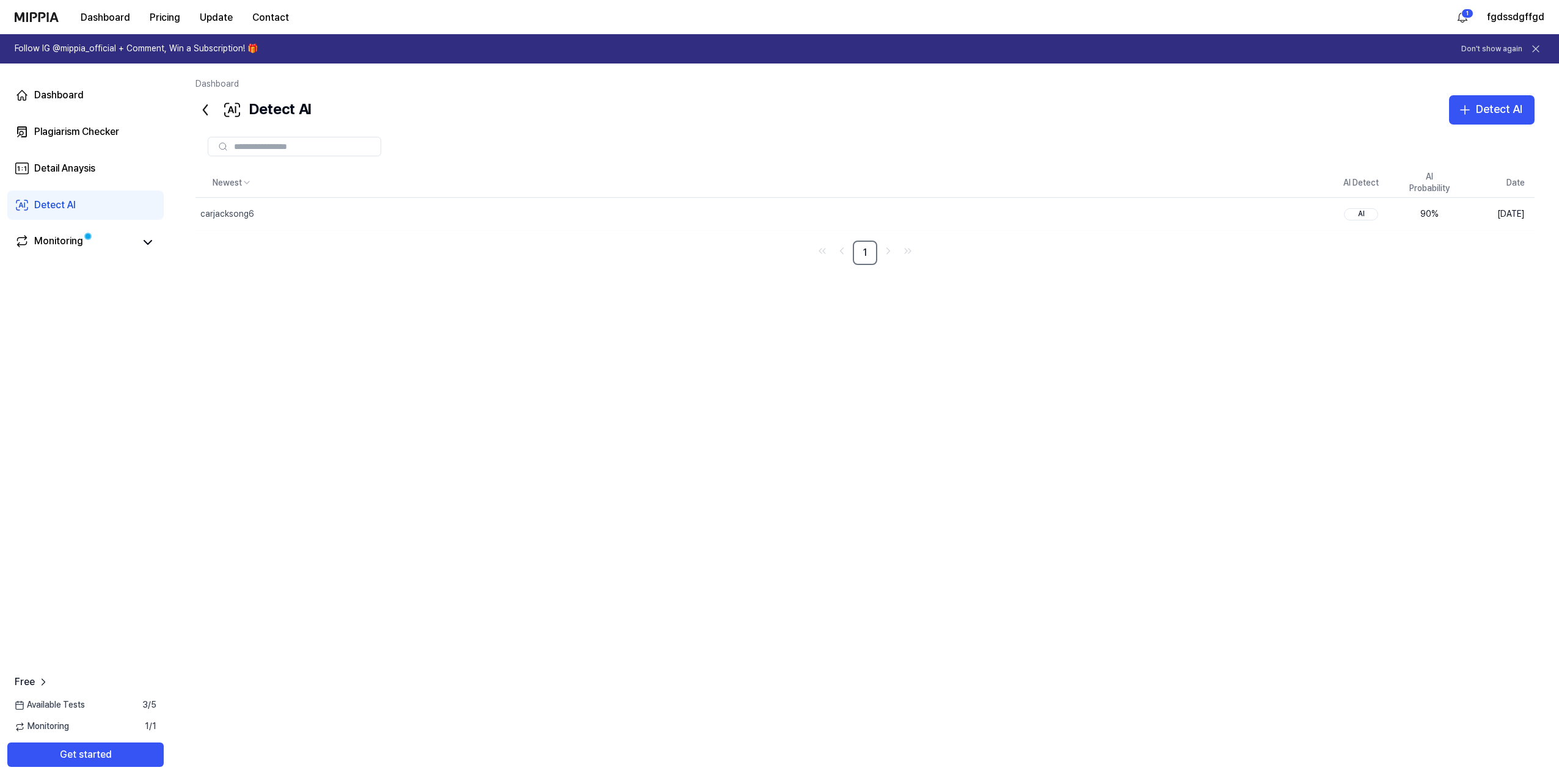
click at [89, 206] on link "Detect AI" at bounding box center [85, 205] width 156 height 29
click at [95, 246] on link "Monitoring" at bounding box center [74, 242] width 120 height 17
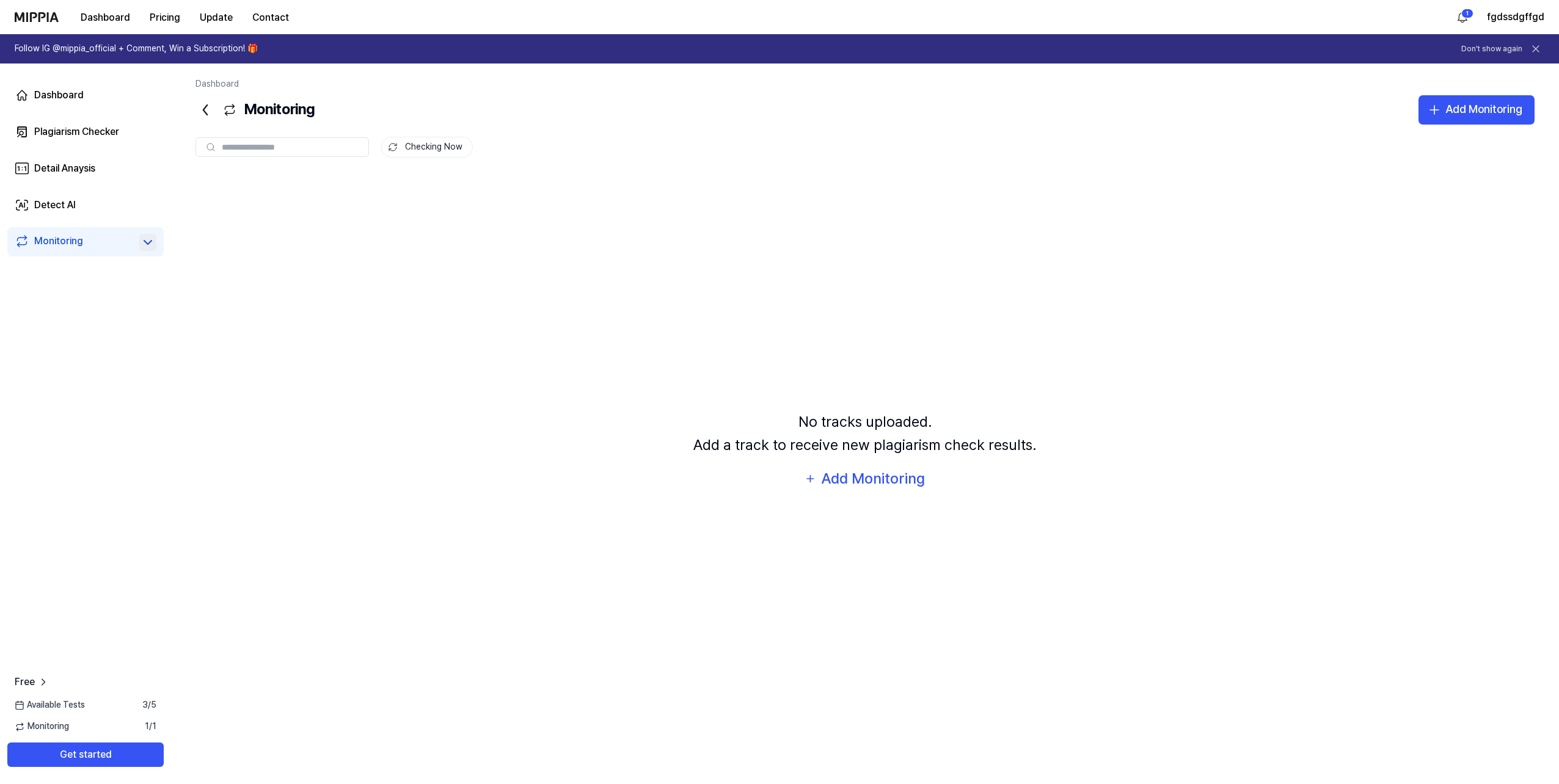
click at [148, 242] on icon at bounding box center [148, 243] width 15 height 15
click at [91, 132] on div "Plagiarism Checker" at bounding box center [76, 132] width 85 height 15
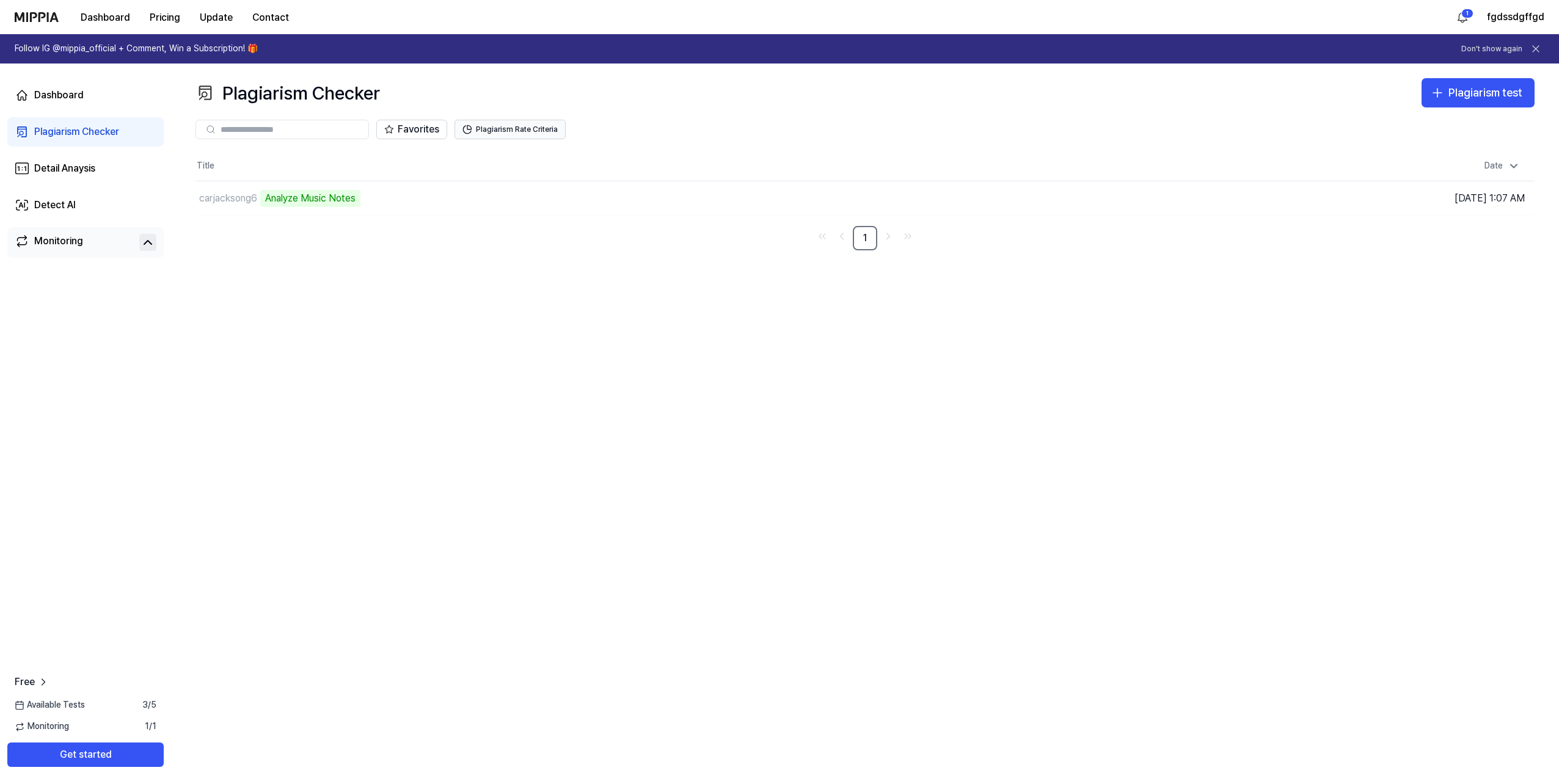
click at [513, 131] on button "Plagiarism Rate Criteria" at bounding box center [510, 129] width 111 height 20
click at [503, 135] on button "Plagiarism Rate Criteria" at bounding box center [510, 129] width 111 height 20
click at [355, 202] on div "Analyze Music Notes" at bounding box center [311, 198] width 100 height 17
click at [1095, 199] on td "carjacksong6 Analyze Music Notes Go to Results" at bounding box center [698, 198] width 1004 height 34
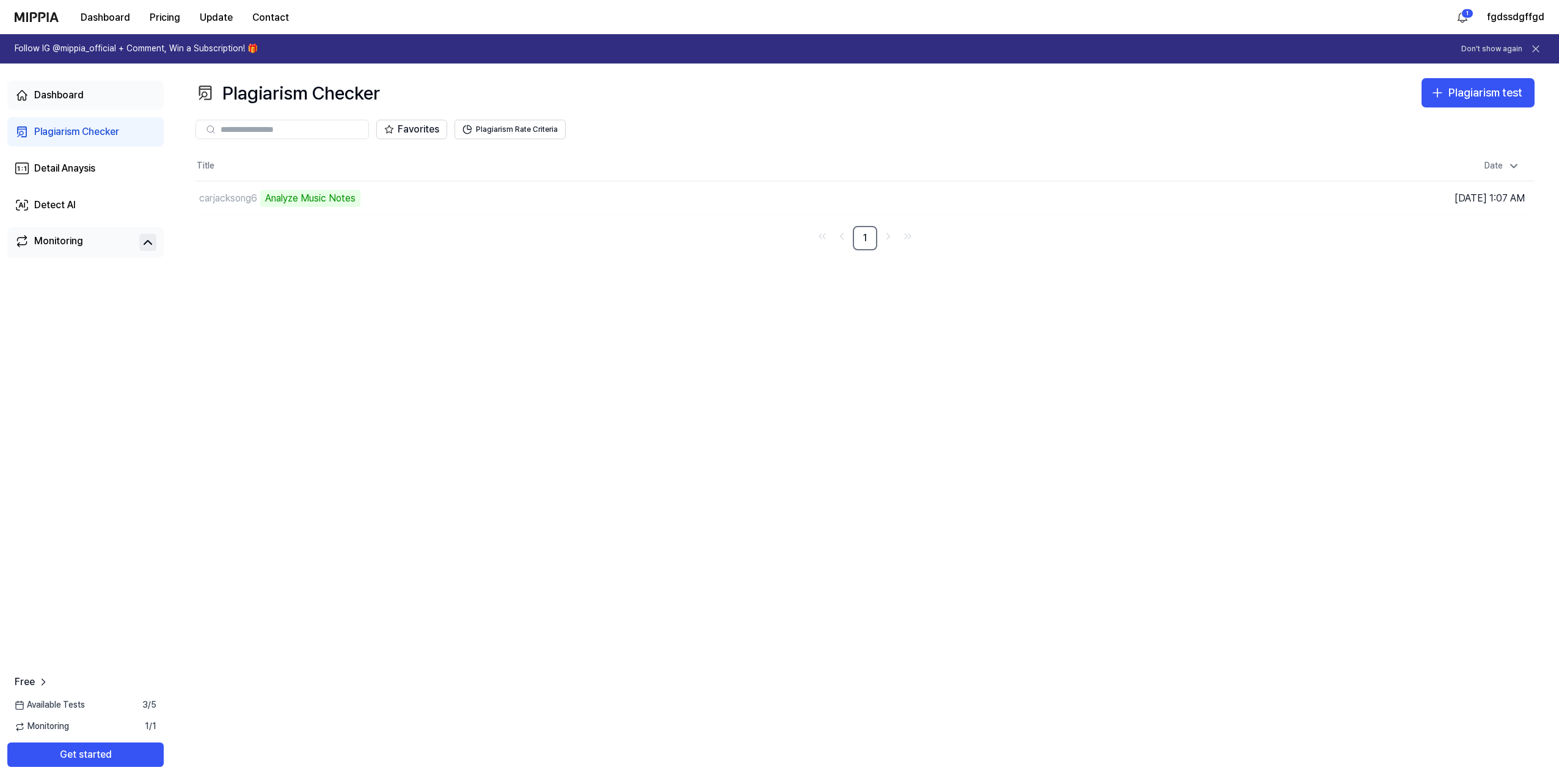
click at [89, 87] on link "Dashboard" at bounding box center [85, 95] width 156 height 29
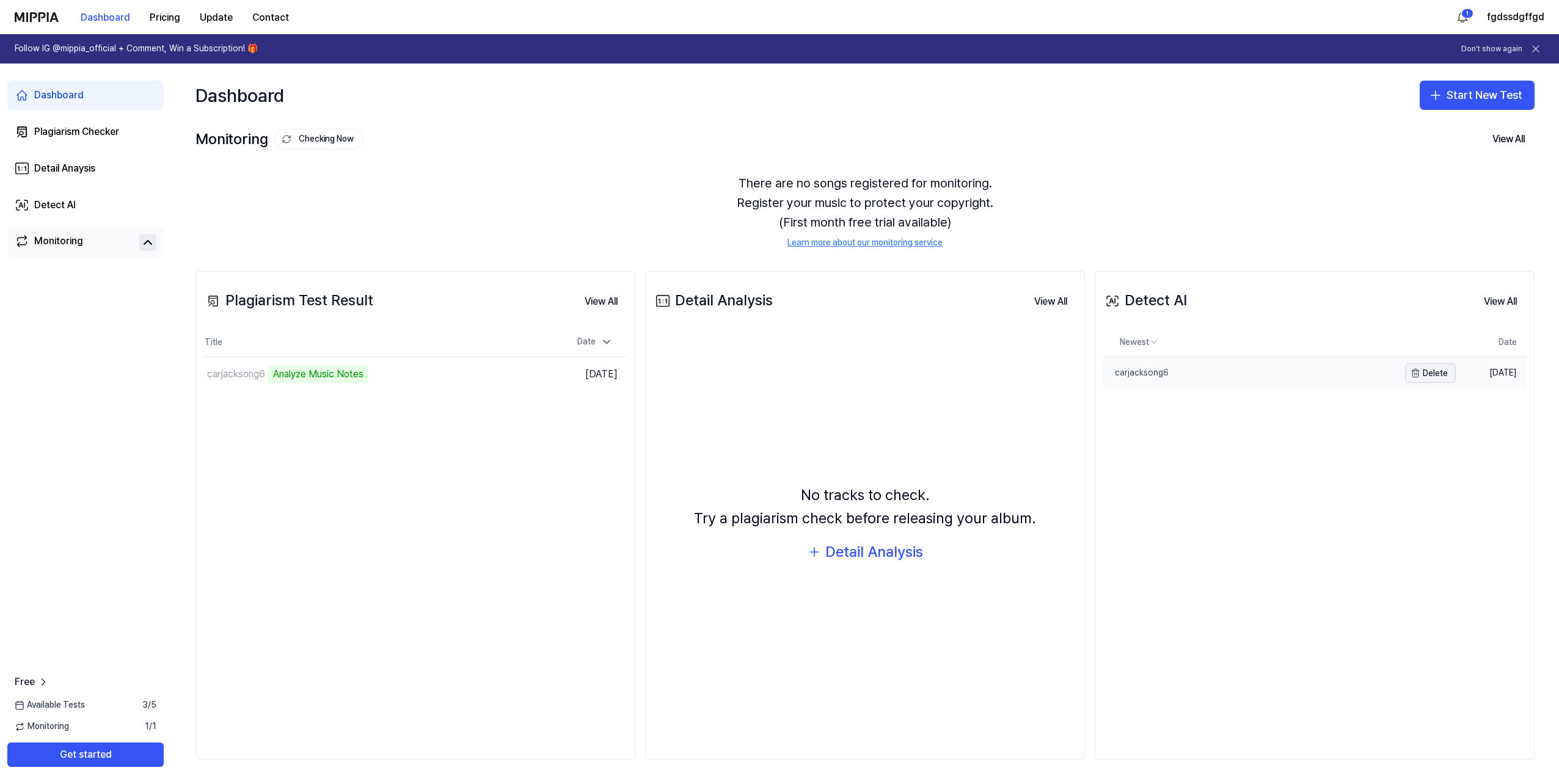
click at [1422, 378] on button "Delete" at bounding box center [1430, 373] width 51 height 20
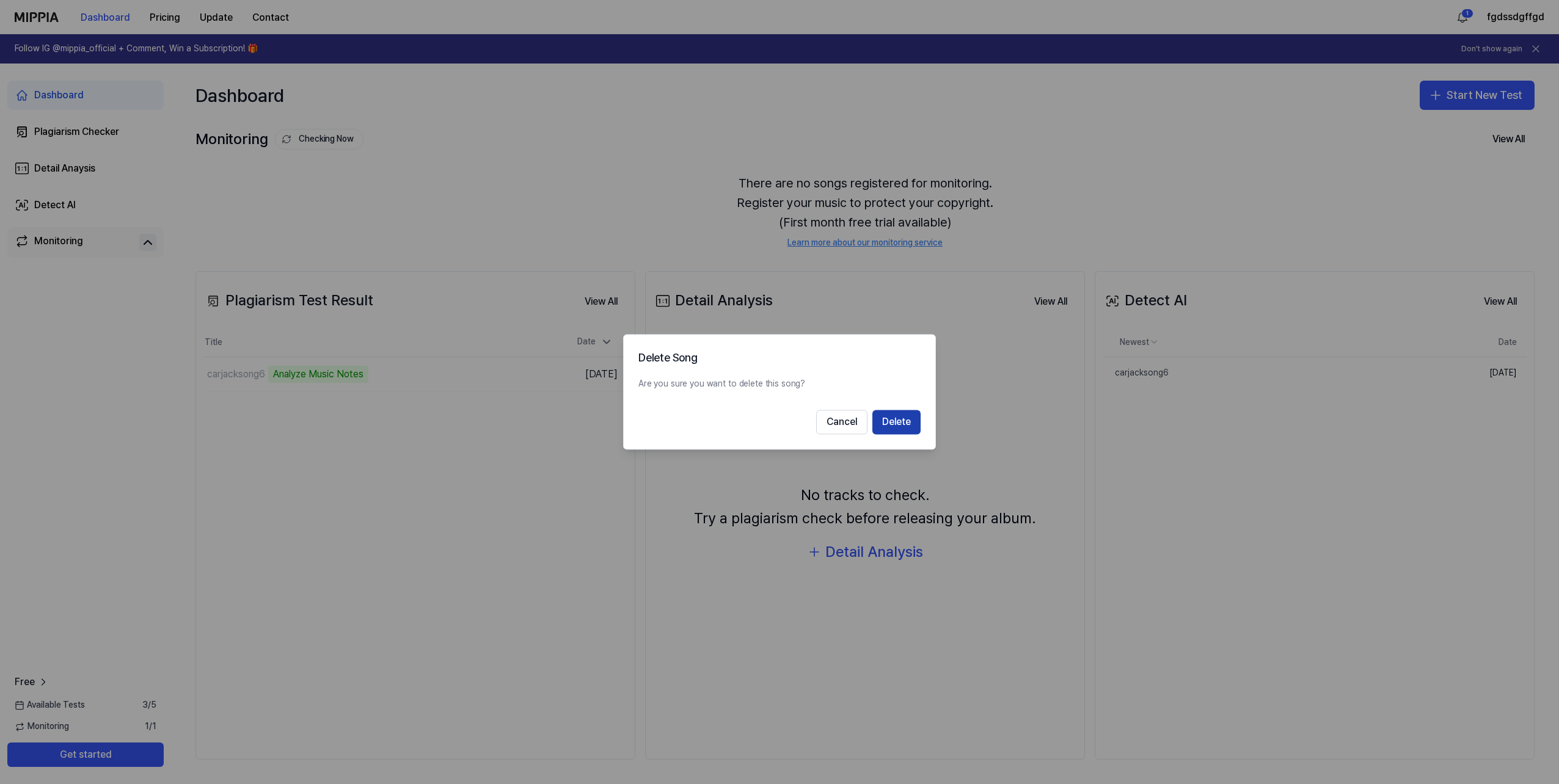
click at [886, 426] on button "Delete" at bounding box center [896, 423] width 48 height 24
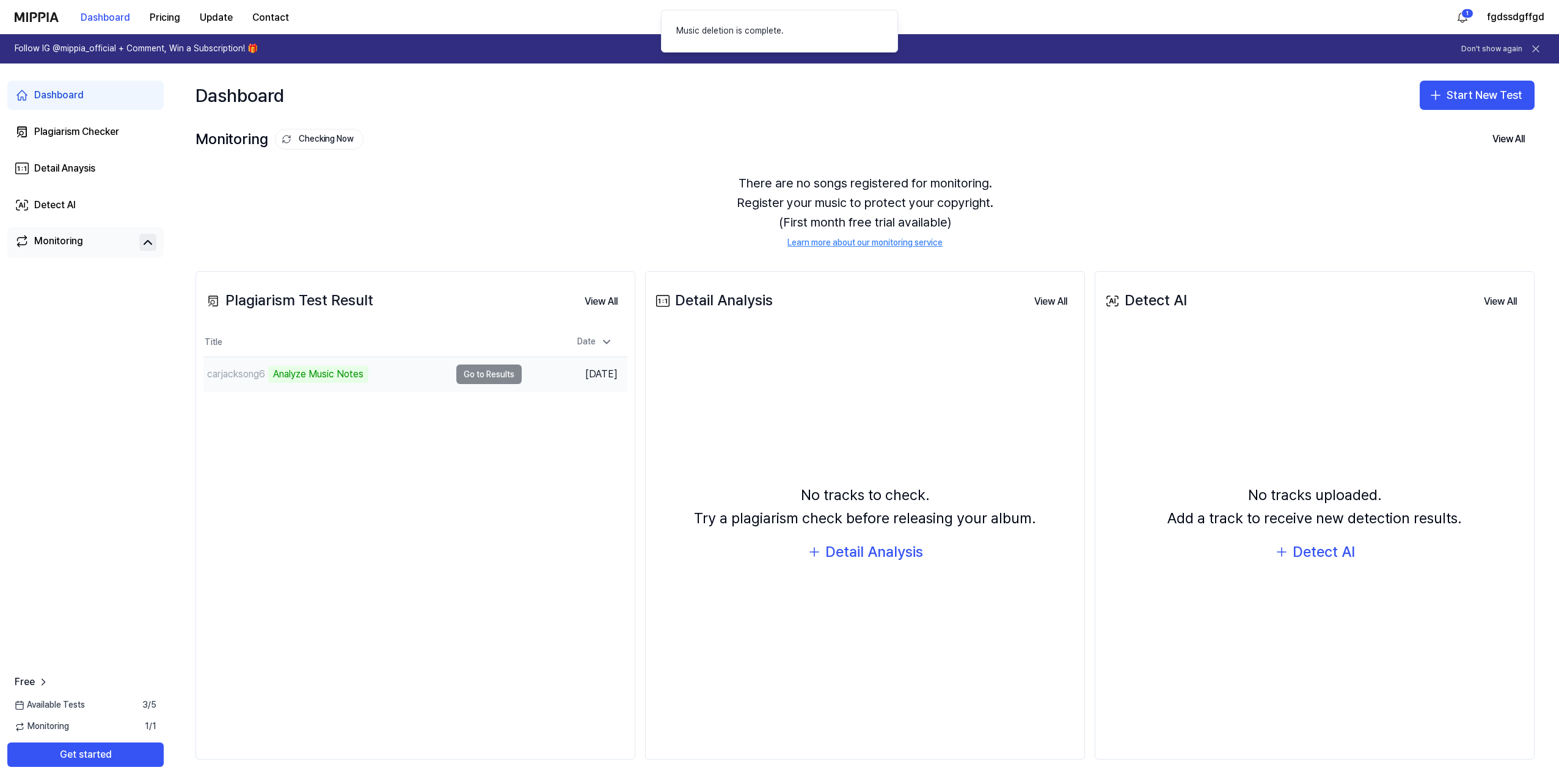
click at [486, 375] on td "carjacksong6 Analyze Music Notes Go to Results" at bounding box center [363, 374] width 318 height 34
click at [488, 374] on td "carjacksong6 Analyze Music Notes Go to Results" at bounding box center [363, 374] width 318 height 34
click at [487, 373] on td "carjacksong6 Analyze Music Notes Go to Results" at bounding box center [363, 374] width 318 height 34
click at [304, 139] on button "Checking Now" at bounding box center [319, 139] width 89 height 21
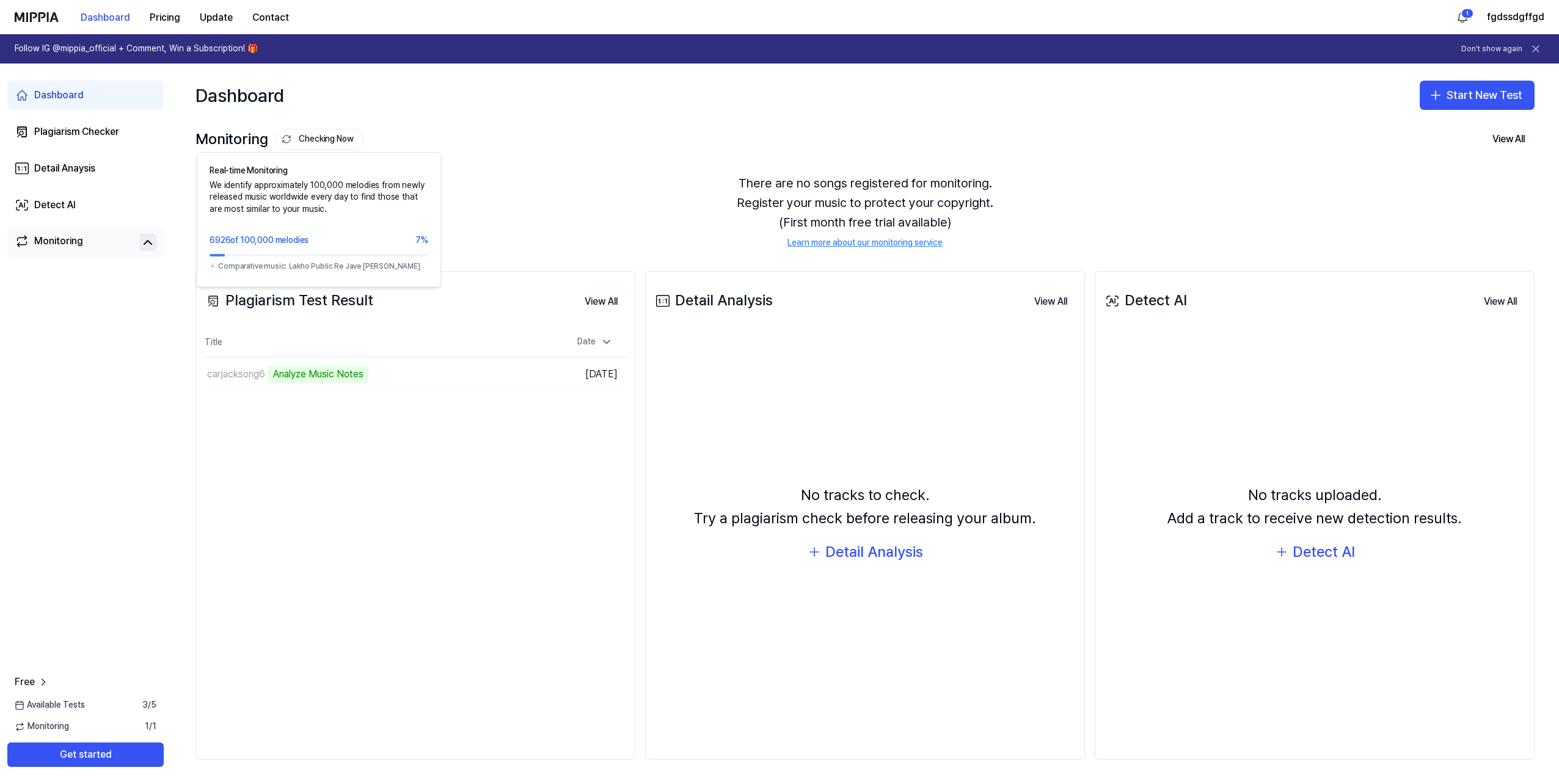
click at [332, 147] on button "Checking Now" at bounding box center [319, 139] width 89 height 21
click at [315, 141] on button "Checking Now" at bounding box center [319, 139] width 89 height 21
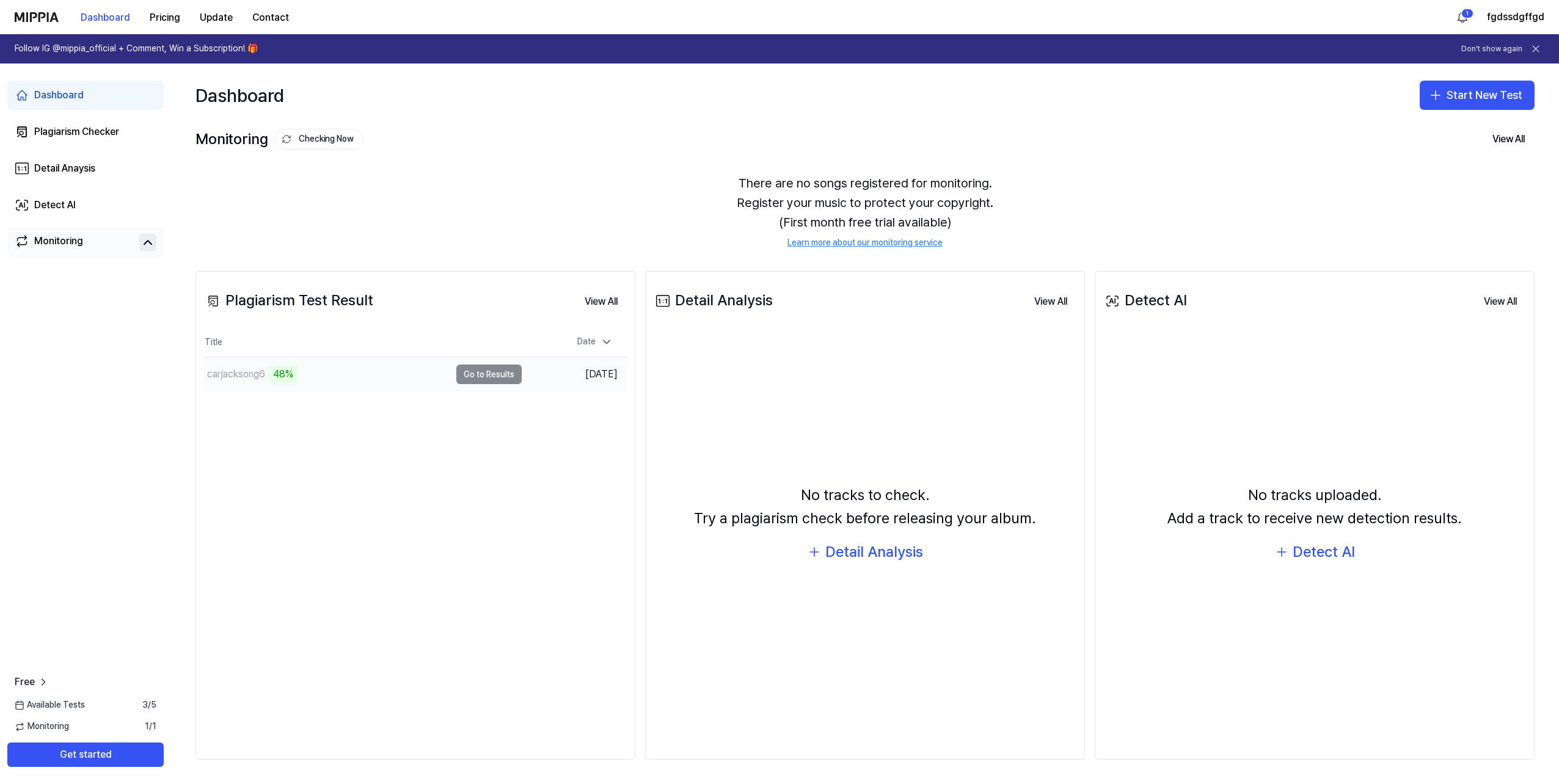
drag, startPoint x: 419, startPoint y: 370, endPoint x: 468, endPoint y: 377, distance: 49.5
click at [426, 373] on div "carjacksong6 48%" at bounding box center [327, 374] width 247 height 34
drag, startPoint x: 512, startPoint y: 379, endPoint x: 538, endPoint y: 358, distance: 33.4
click at [518, 377] on td "carjacksong6 48% Go to Results" at bounding box center [363, 374] width 318 height 34
click at [282, 375] on div "52%" at bounding box center [282, 374] width 28 height 17
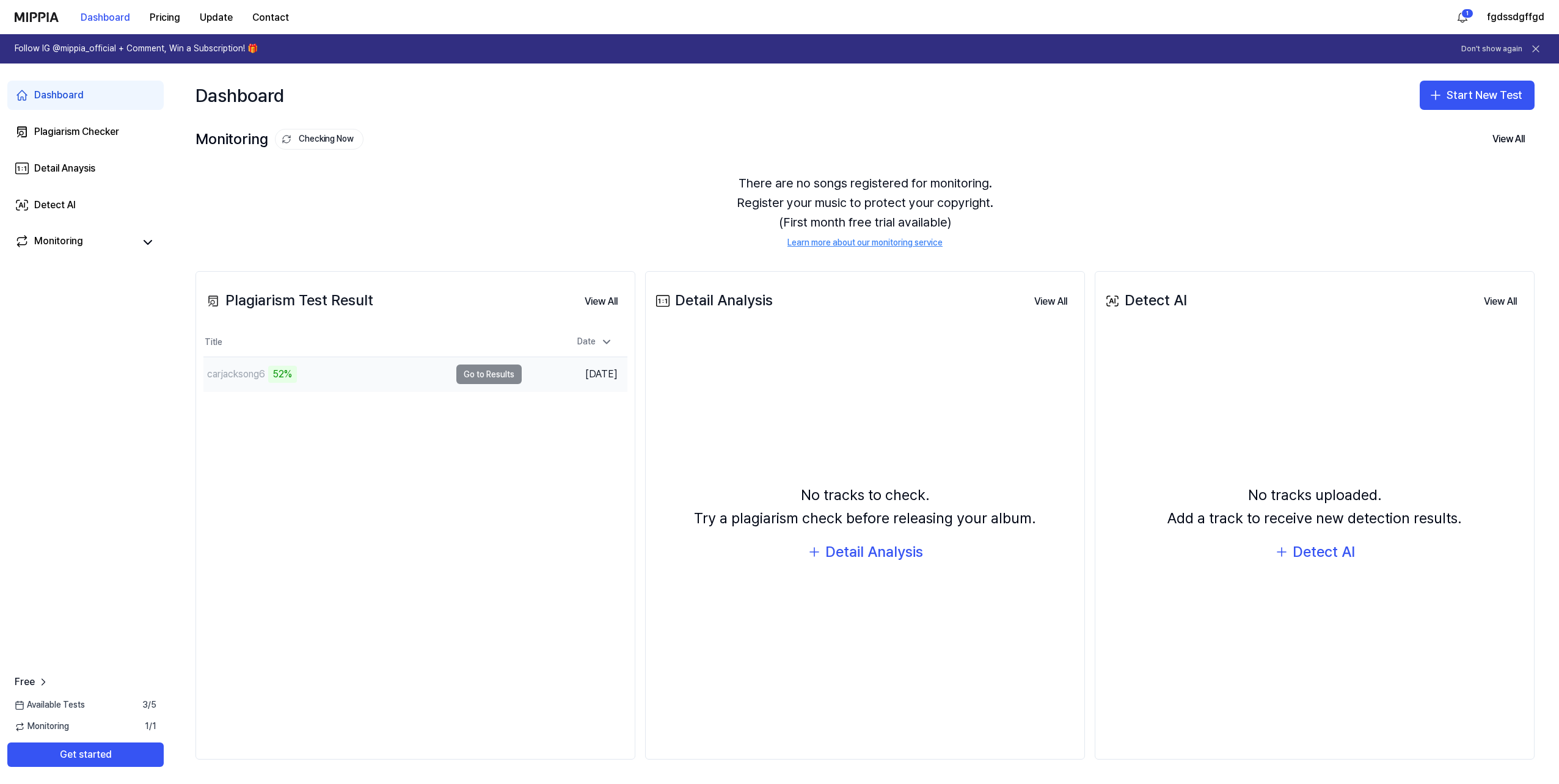
click at [287, 376] on div "52%" at bounding box center [282, 374] width 28 height 17
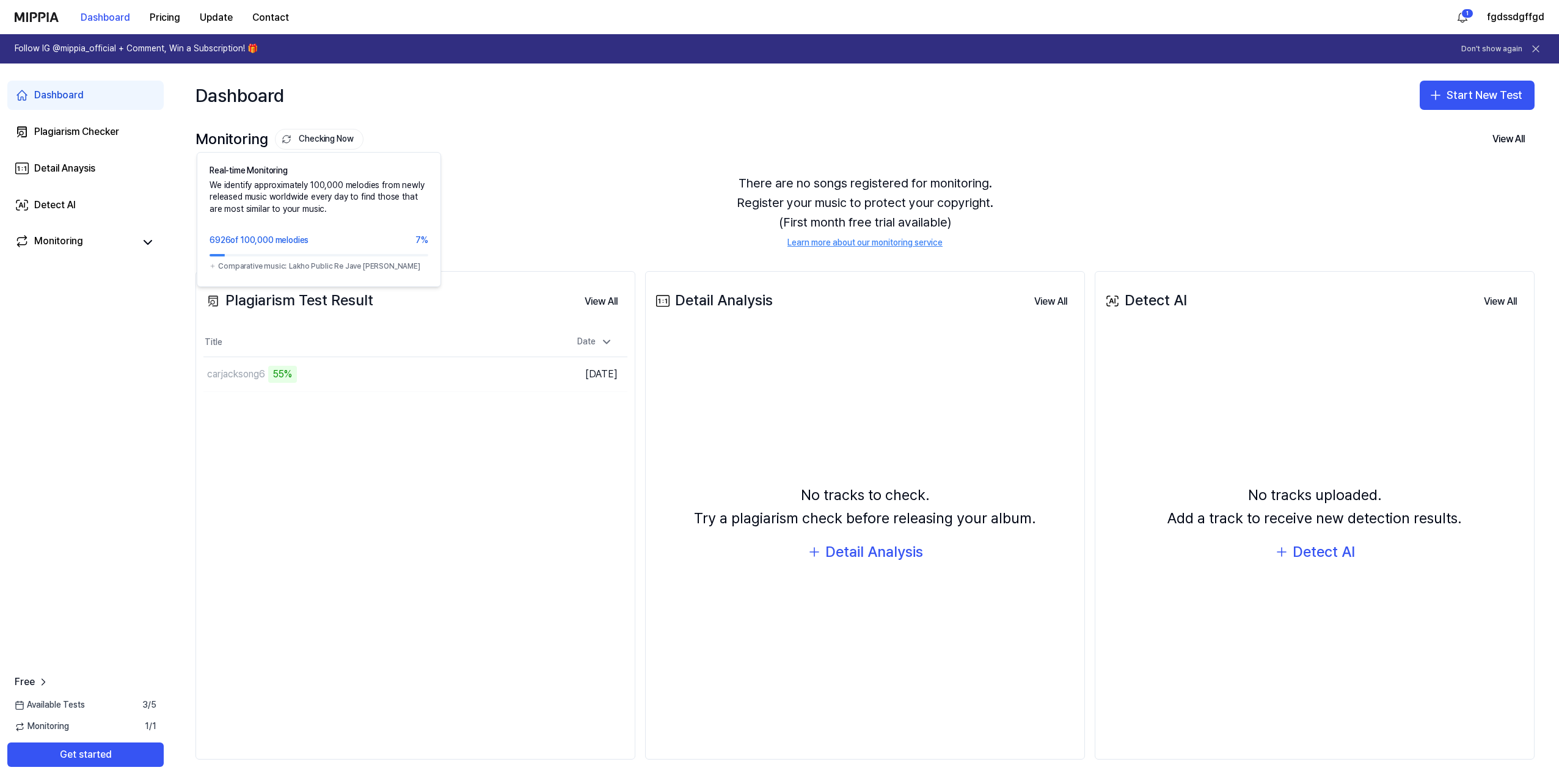
click at [310, 138] on button "Checking Now" at bounding box center [319, 139] width 89 height 21
click at [308, 141] on button "Checking Now" at bounding box center [319, 139] width 89 height 21
click at [327, 414] on div "Plagiarism Test Result View All Plagiarism Test Result Title Date carjacksong6 …" at bounding box center [415, 515] width 440 height 488
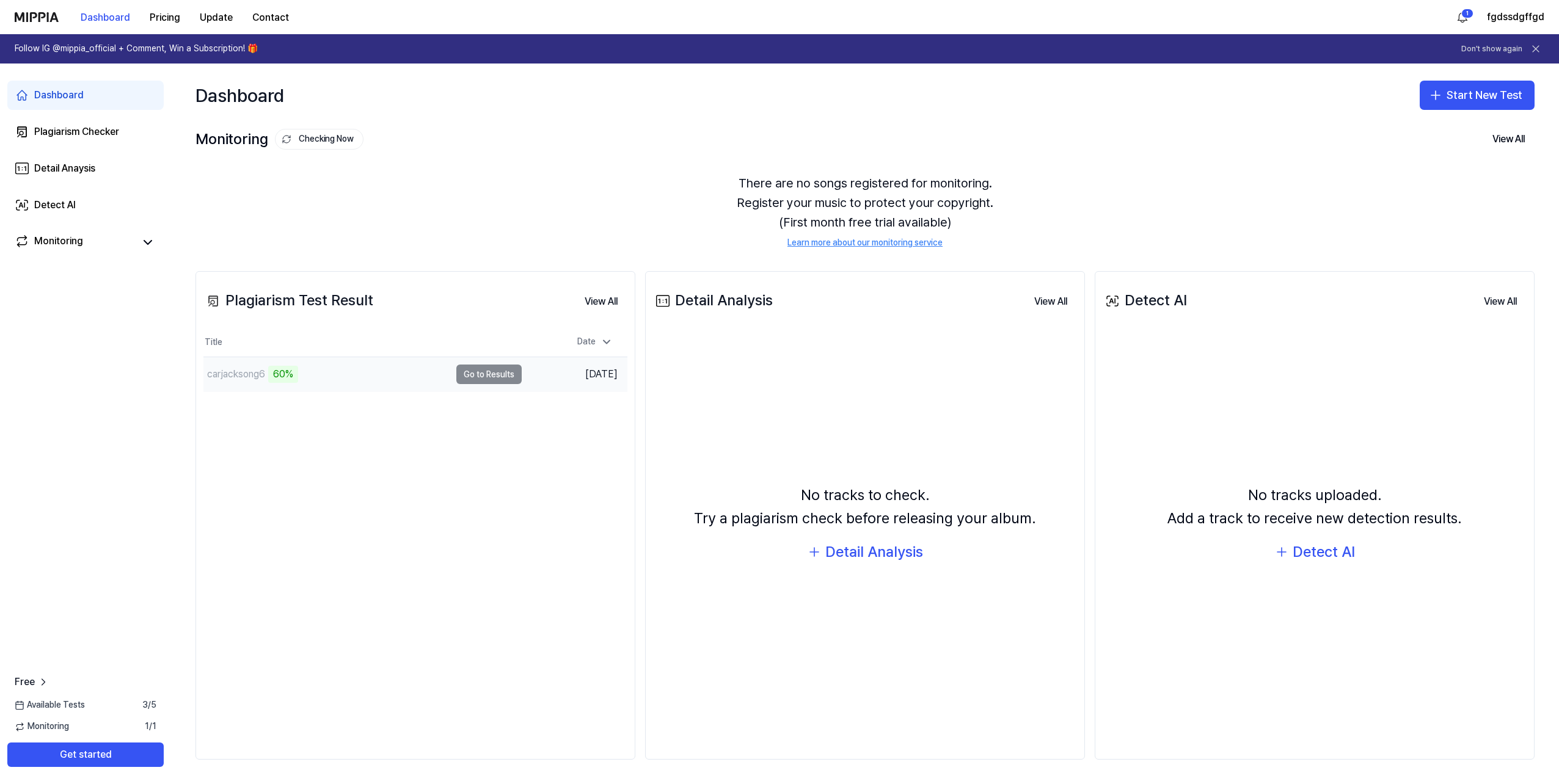
click at [296, 374] on div "60%" at bounding box center [283, 374] width 30 height 17
click at [336, 379] on div "carjacksong6" at bounding box center [327, 374] width 247 height 34
click at [479, 377] on button "Go to Results" at bounding box center [489, 374] width 66 height 20
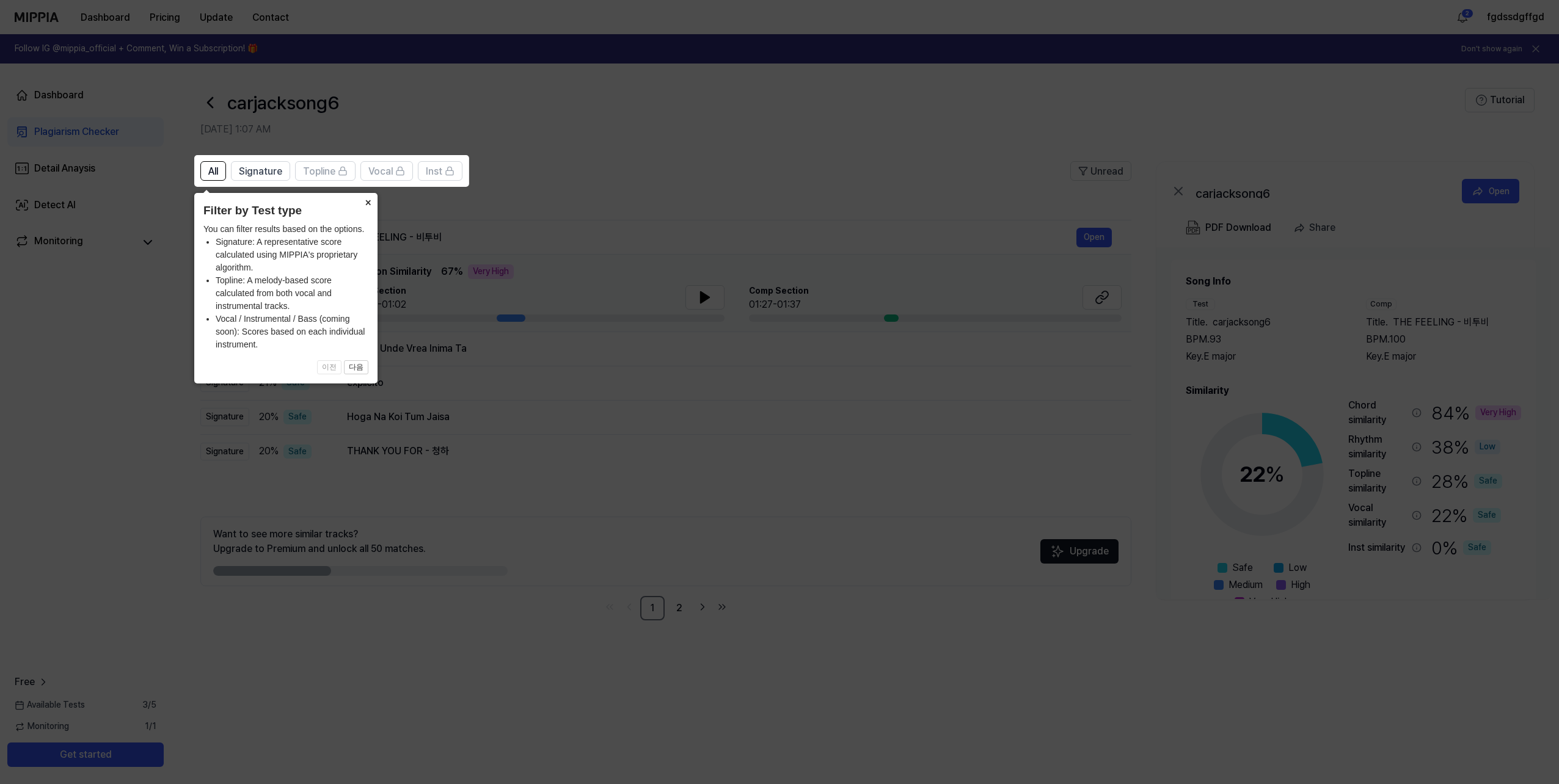
click at [366, 204] on button "×" at bounding box center [367, 201] width 20 height 17
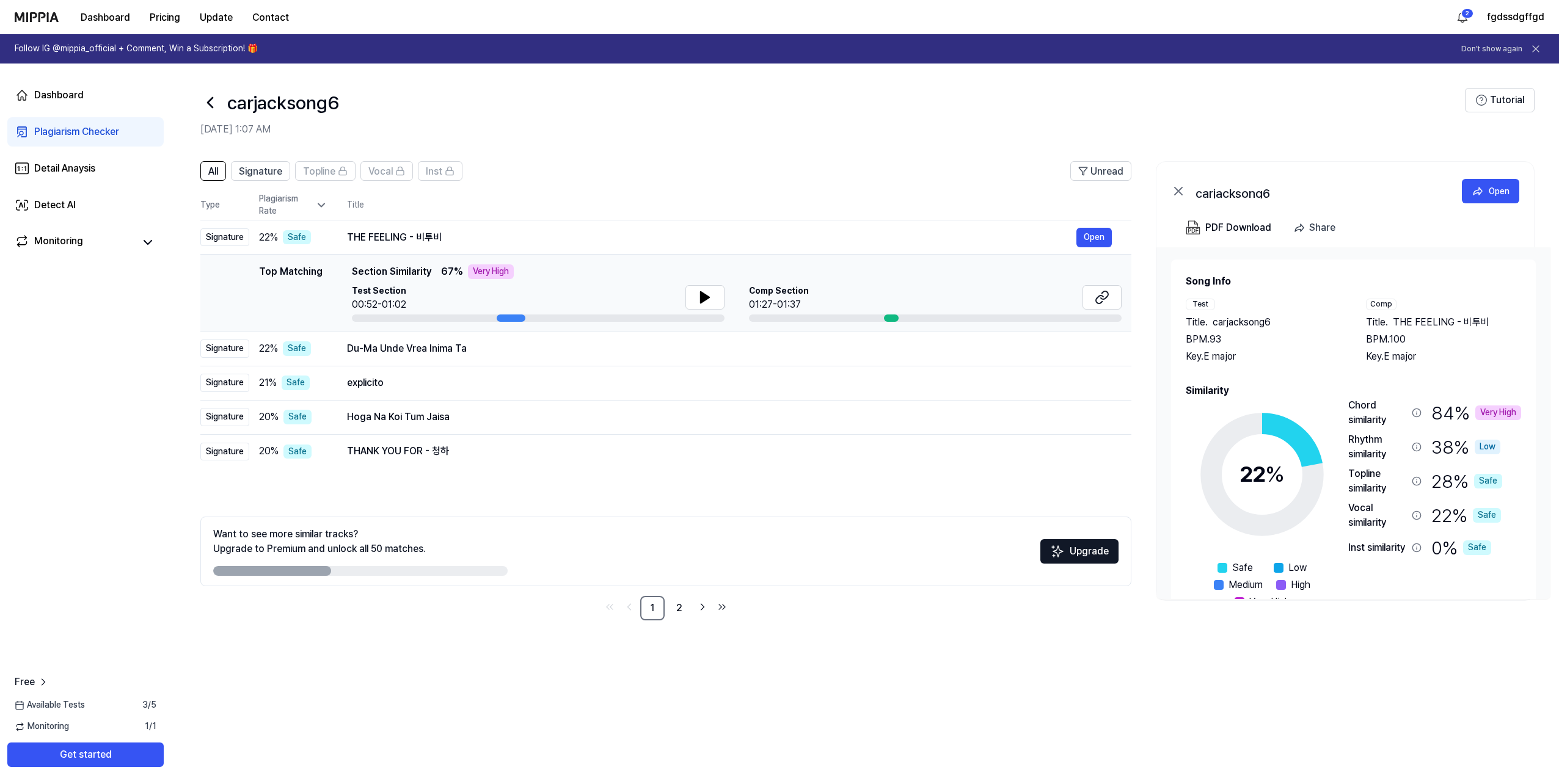
click at [484, 273] on div "Very High" at bounding box center [491, 272] width 46 height 15
click at [677, 608] on link "2" at bounding box center [679, 608] width 24 height 24
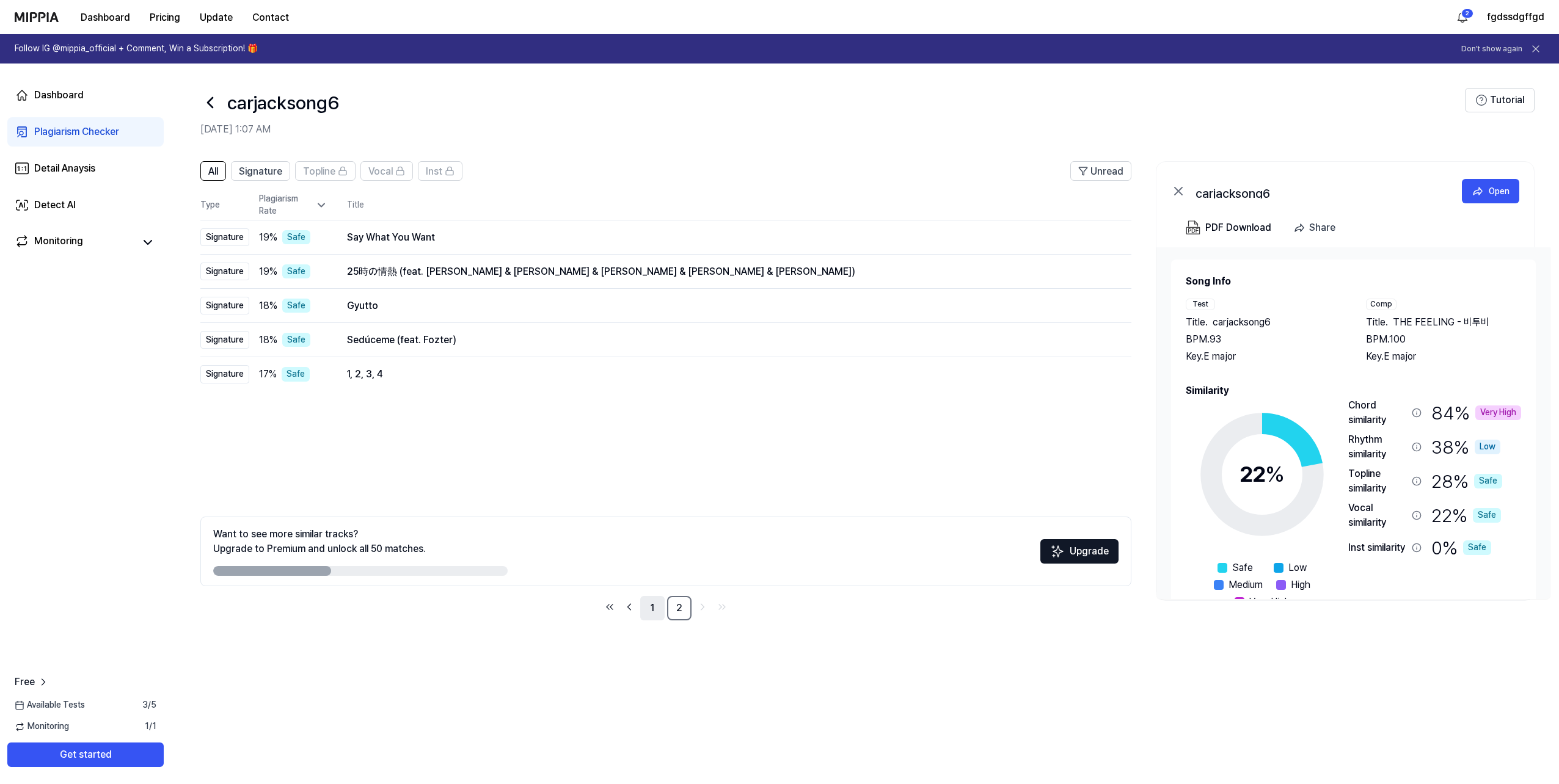
click at [649, 611] on link "1" at bounding box center [652, 608] width 24 height 24
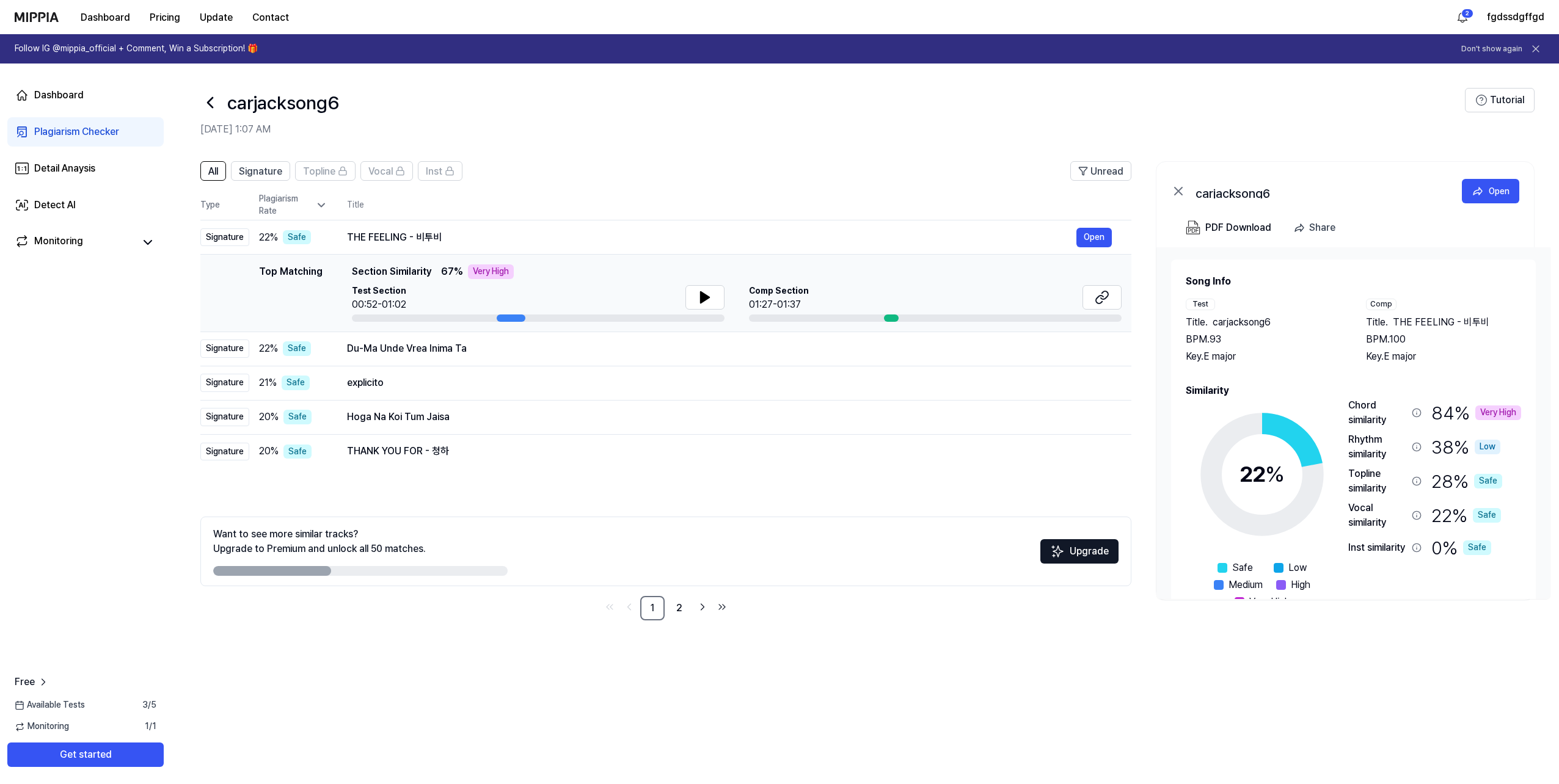
click at [487, 275] on div "Very High" at bounding box center [491, 272] width 46 height 15
click at [708, 306] on button at bounding box center [705, 298] width 39 height 24
click at [499, 319] on div at bounding box center [511, 318] width 28 height 7
drag, startPoint x: 498, startPoint y: 319, endPoint x: 532, endPoint y: 319, distance: 34.0
click at [528, 319] on div at bounding box center [538, 318] width 373 height 7
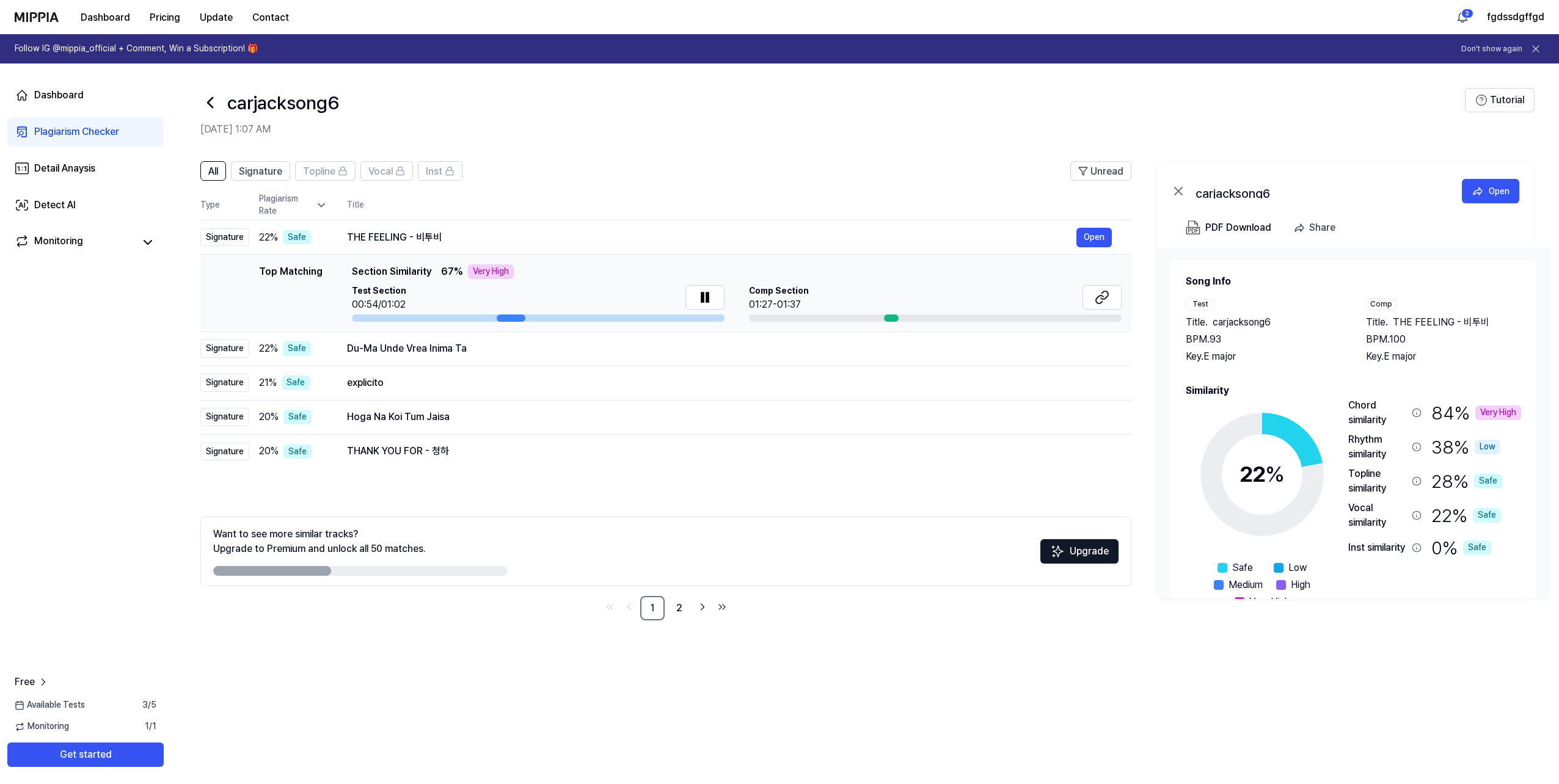
click at [558, 318] on div at bounding box center [538, 318] width 373 height 7
click at [1095, 348] on button "Open" at bounding box center [1093, 348] width 35 height 20
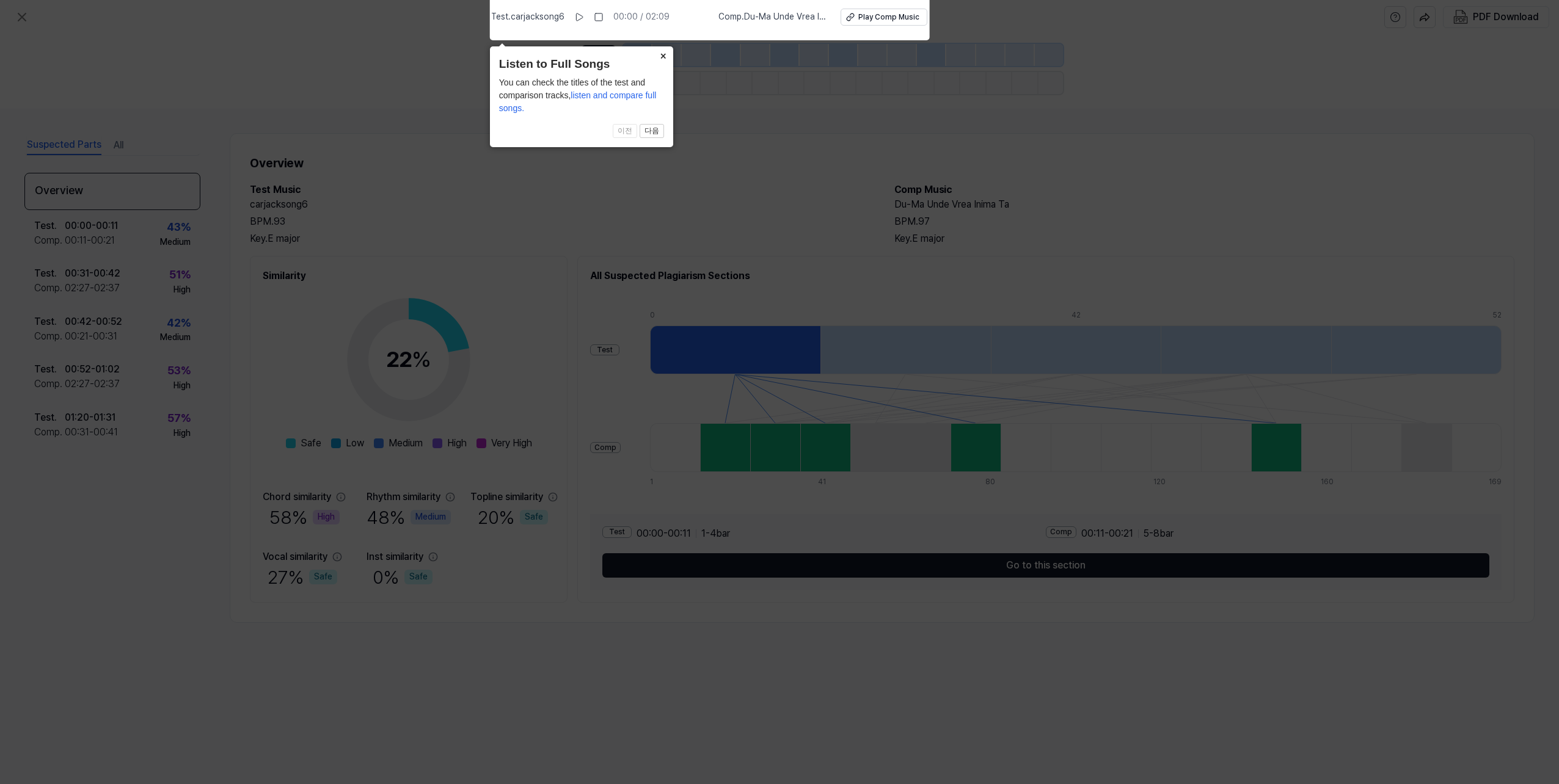
click at [658, 54] on button "×" at bounding box center [663, 55] width 20 height 17
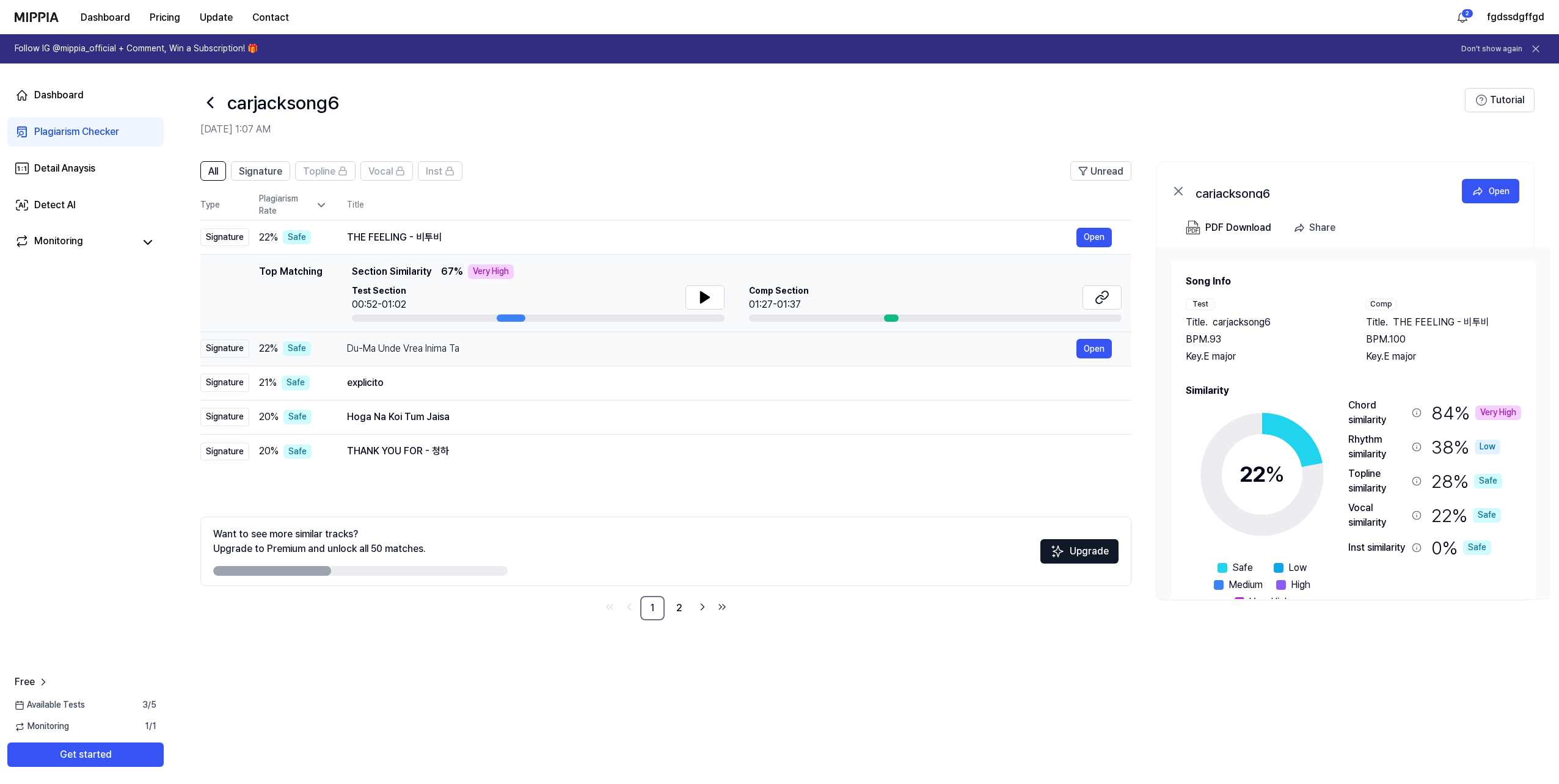
click at [352, 348] on div "Du-Ma Unde Vrea Inima Ta" at bounding box center [712, 349] width 729 height 15
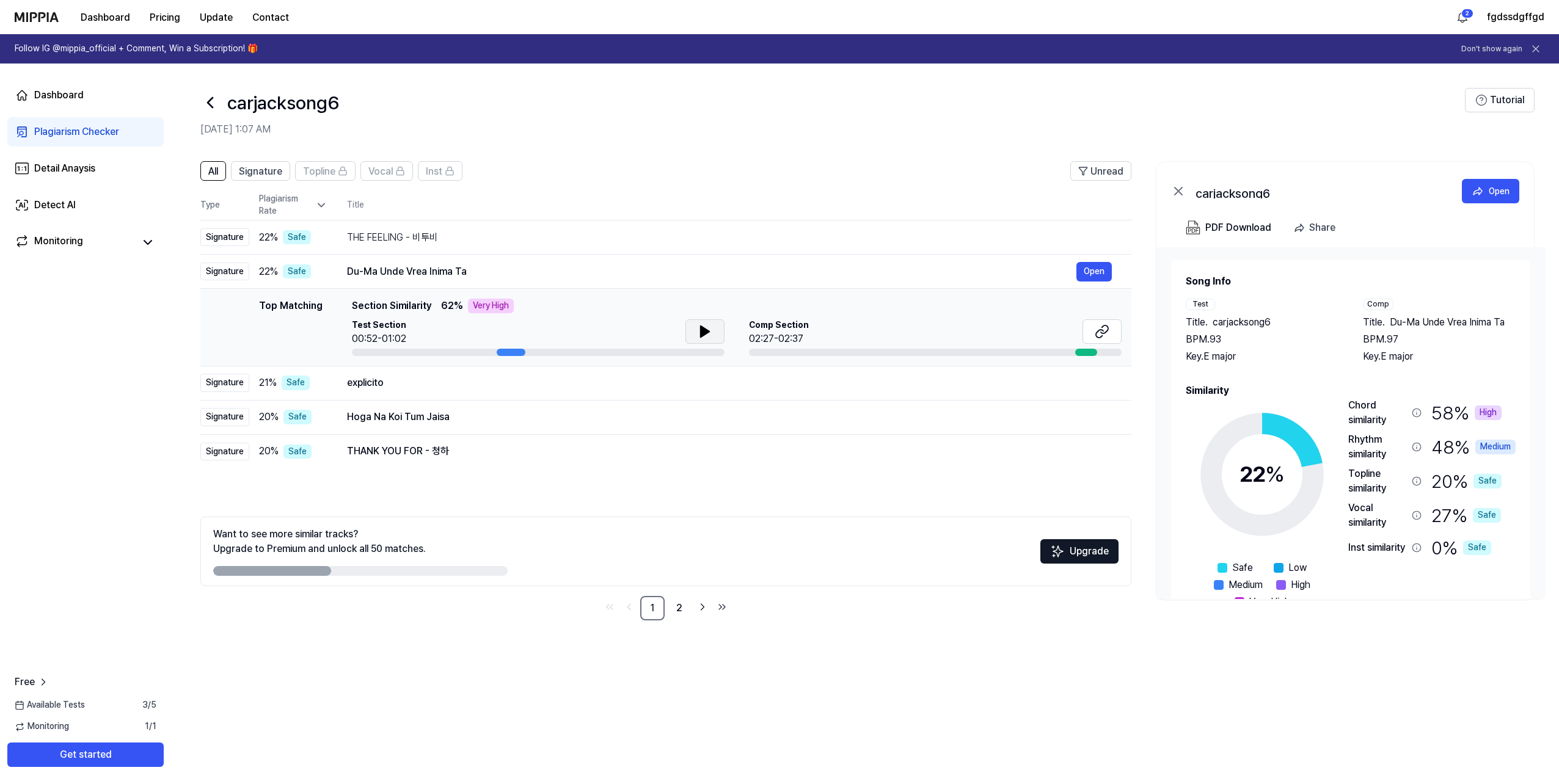
click at [701, 333] on icon at bounding box center [704, 331] width 9 height 11
click at [428, 384] on div "explicito" at bounding box center [712, 383] width 729 height 15
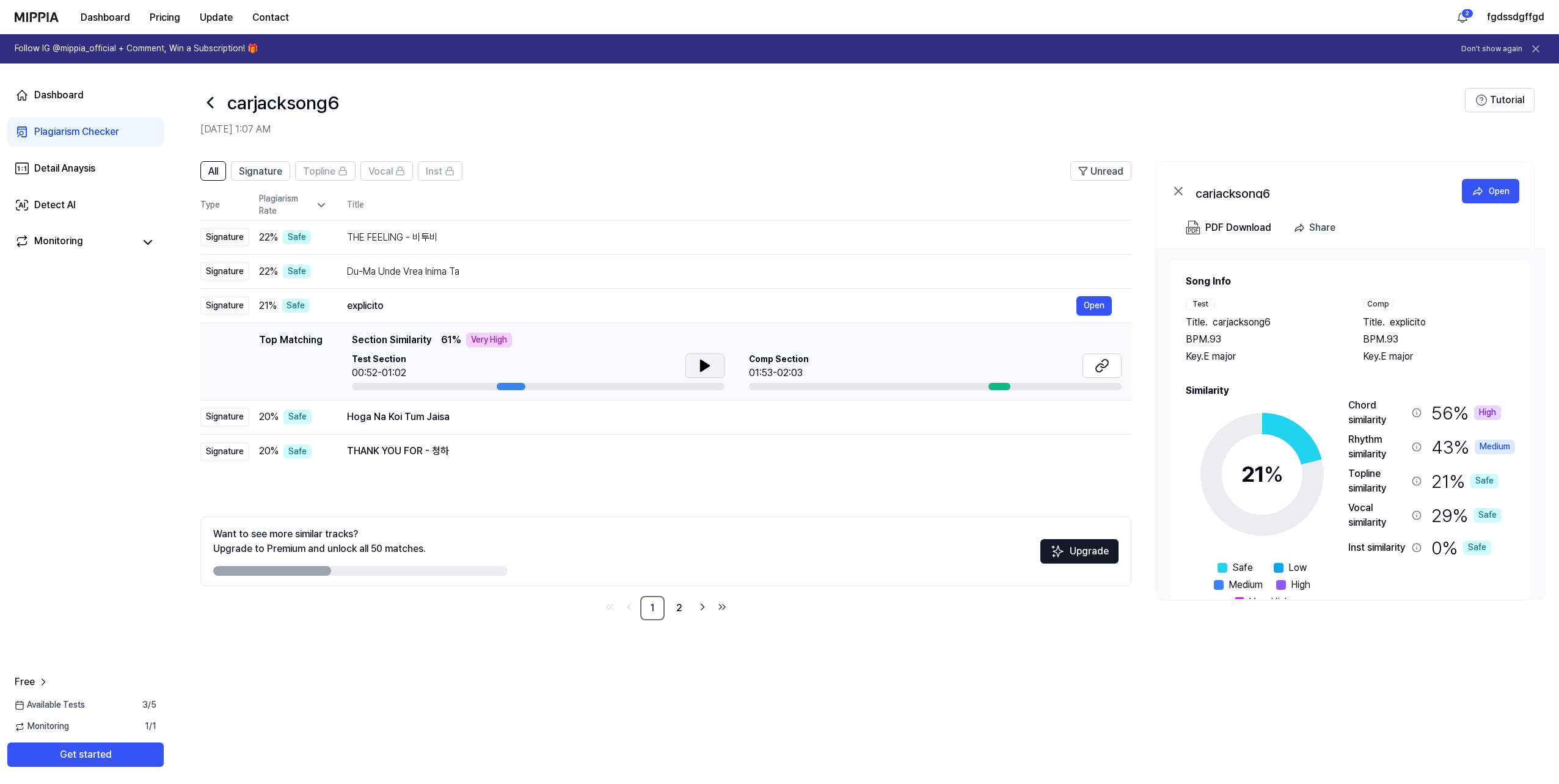
click at [700, 365] on icon at bounding box center [704, 366] width 9 height 11
click at [698, 366] on icon at bounding box center [705, 366] width 15 height 15
click at [502, 428] on td "Hoga Na Koi Tum Jaisa Open" at bounding box center [729, 417] width 804 height 34
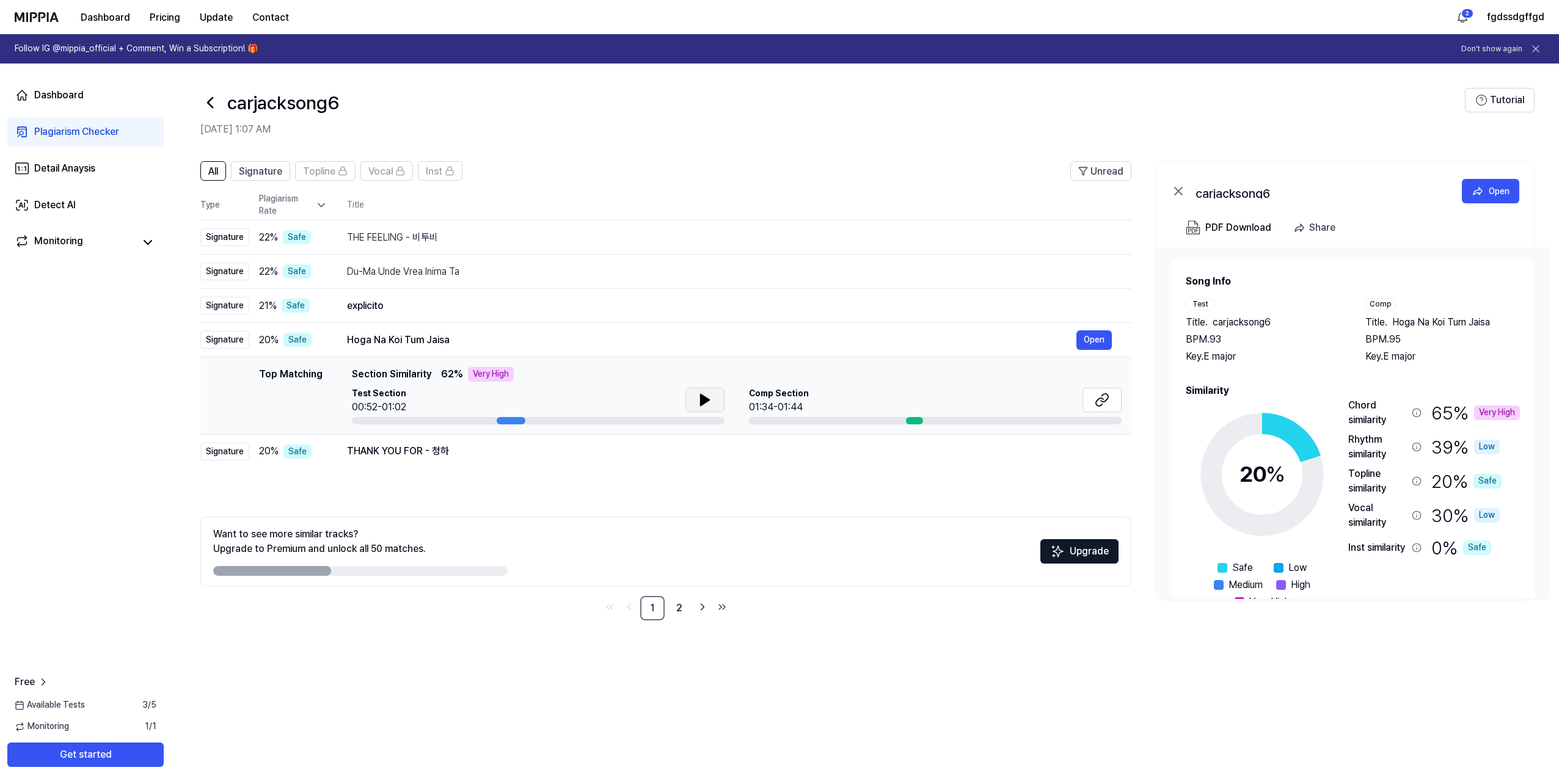
click at [692, 402] on button at bounding box center [705, 400] width 39 height 24
click at [688, 404] on button at bounding box center [705, 400] width 39 height 24
click at [1108, 400] on icon at bounding box center [1102, 400] width 15 height 15
click at [466, 349] on div "Hoga Na Koi Tum Jaisa Open" at bounding box center [729, 340] width 765 height 20
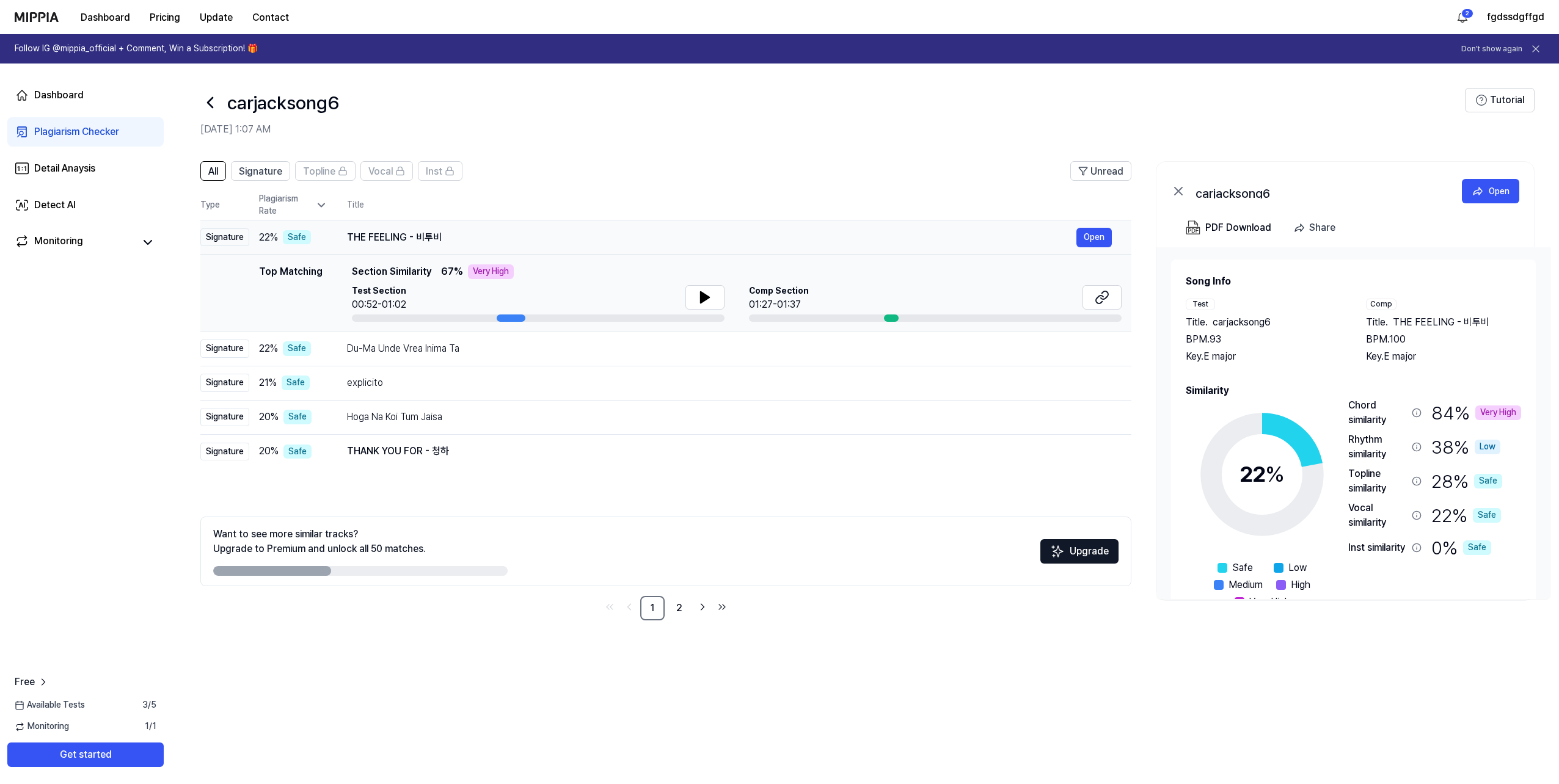
drag, startPoint x: 436, startPoint y: 248, endPoint x: 444, endPoint y: 237, distance: 13.6
click at [437, 248] on td "THE FEELING - 비투비 Open" at bounding box center [729, 237] width 804 height 34
click at [431, 238] on div "THE FEELING - 비투비" at bounding box center [712, 237] width 729 height 15
click at [394, 229] on div "THE FEELING - 비투비 Open" at bounding box center [729, 237] width 765 height 20
drag, startPoint x: 452, startPoint y: 235, endPoint x: 453, endPoint y: 252, distance: 17.0
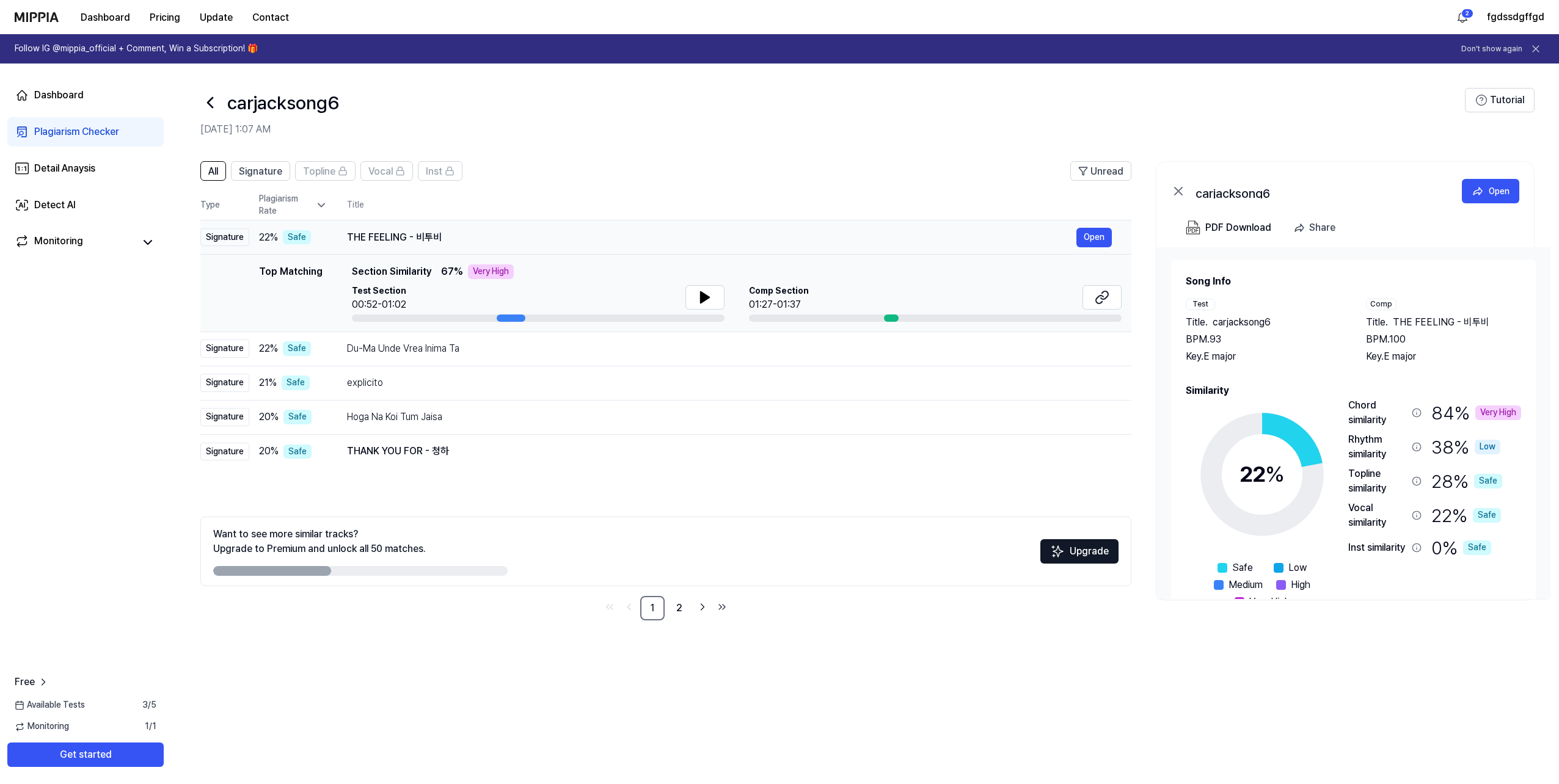
click at [453, 235] on div "THE FEELING - 비투비" at bounding box center [712, 237] width 729 height 15
click at [449, 350] on div "Du-Ma Unde Vrea Inima Ta" at bounding box center [712, 349] width 729 height 15
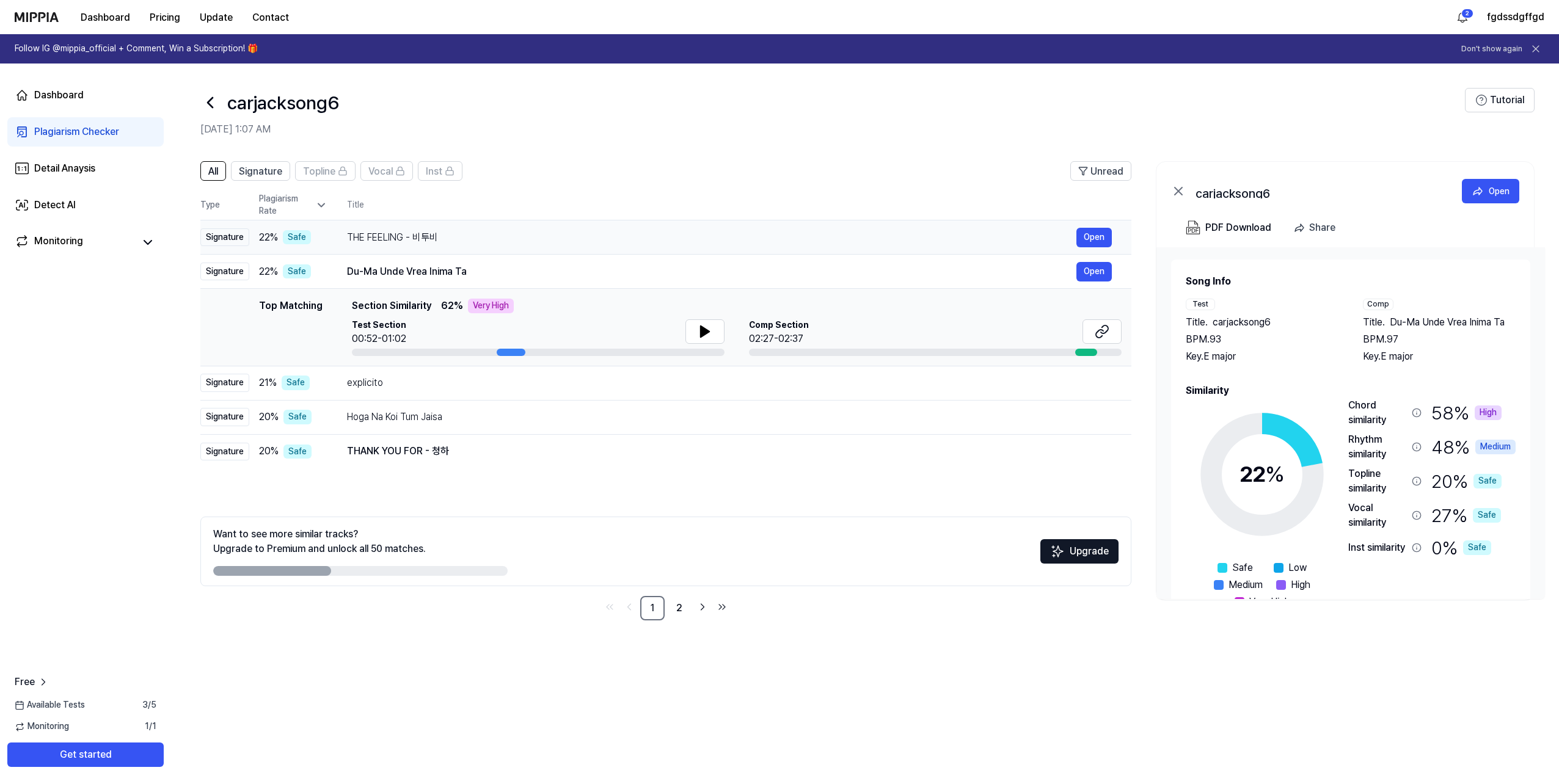
click at [451, 250] on td "THE FEELING - 비투비 Open" at bounding box center [729, 237] width 804 height 34
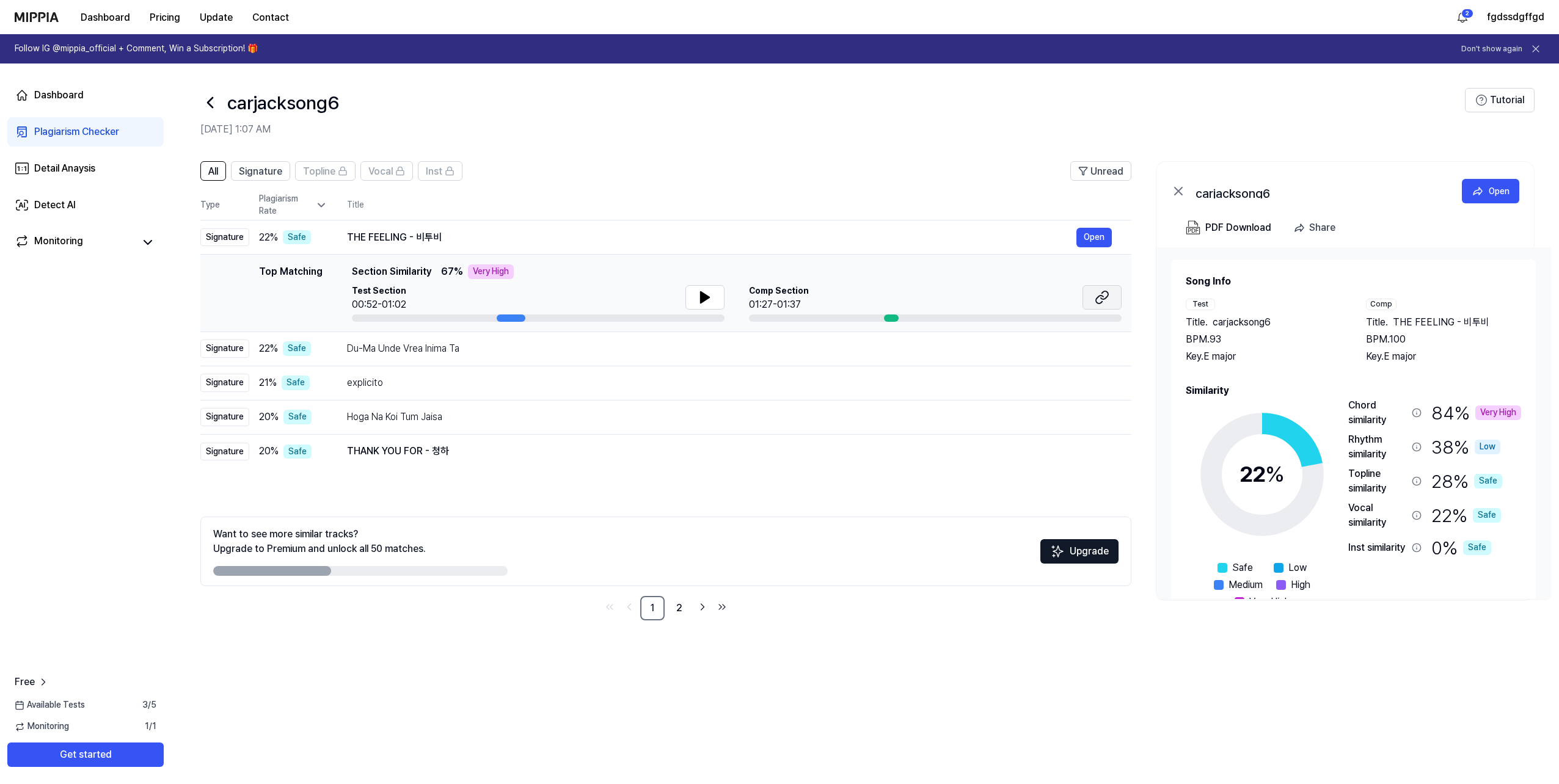
click at [1098, 293] on icon at bounding box center [1102, 298] width 15 height 15
click at [706, 305] on button at bounding box center [705, 298] width 39 height 24
drag, startPoint x: 690, startPoint y: 321, endPoint x: 705, endPoint y: 308, distance: 19.8
click at [705, 308] on button at bounding box center [705, 298] width 39 height 24
click at [710, 308] on button at bounding box center [705, 298] width 39 height 24
